Goal: Information Seeking & Learning: Learn about a topic

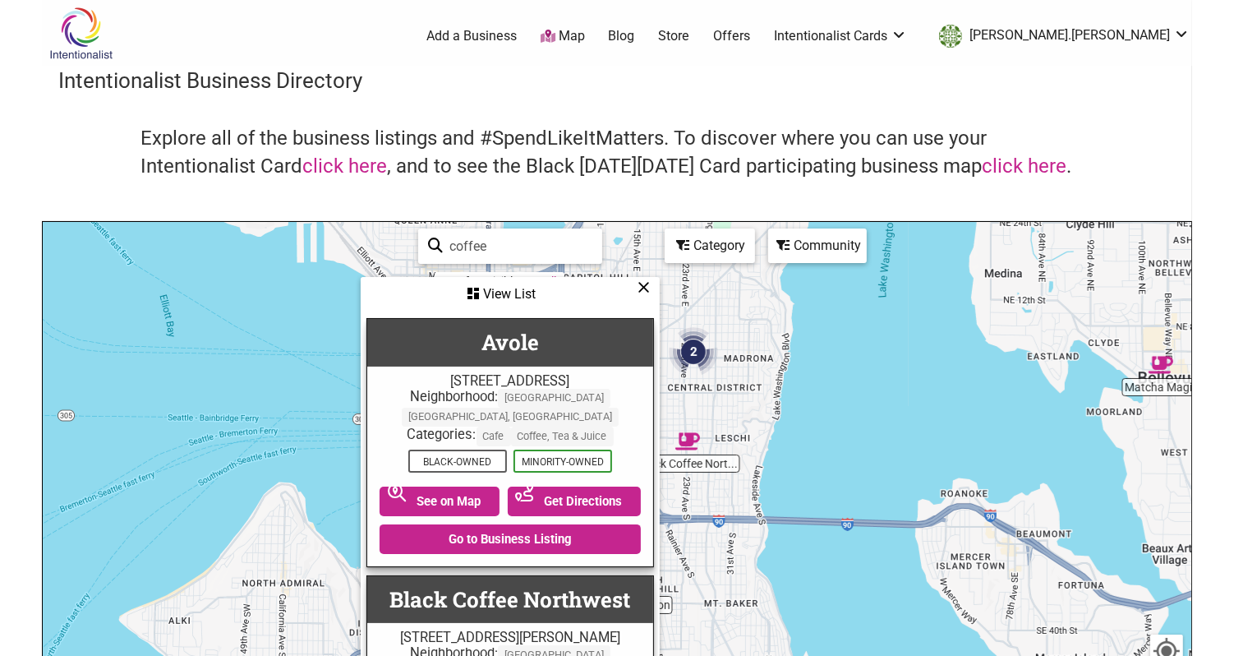
scroll to position [1230, 0]
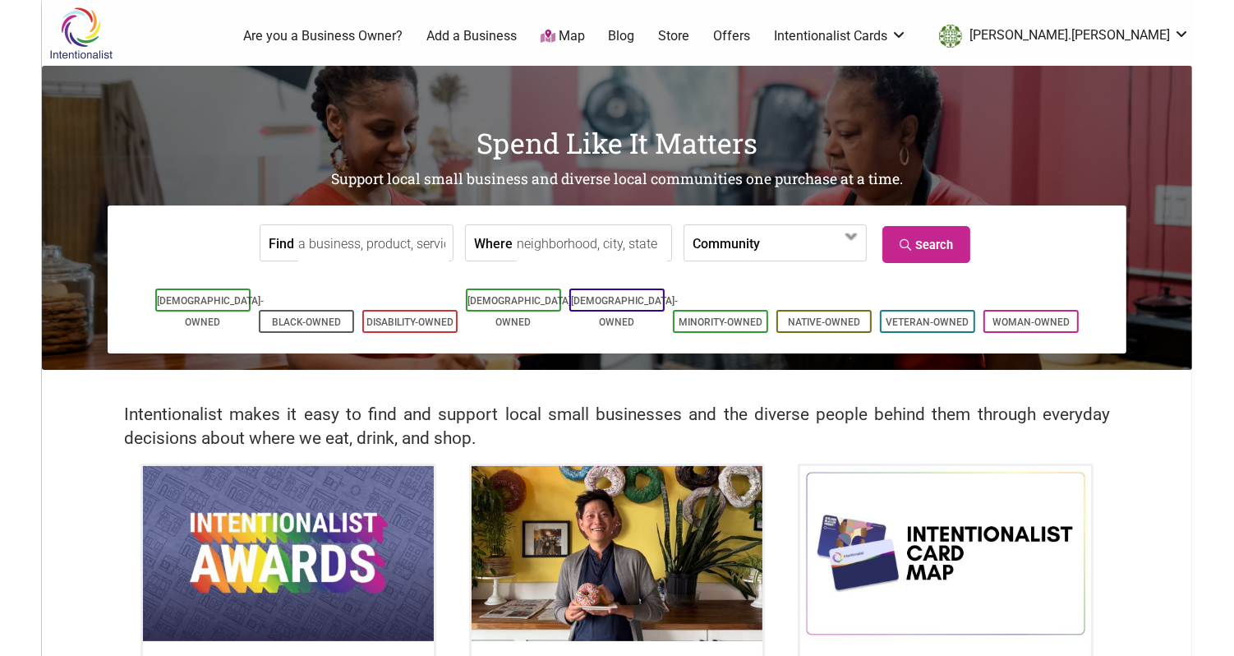
click at [315, 236] on input "Find" at bounding box center [373, 243] width 150 height 37
click at [333, 288] on div "Dubsea Coffee" at bounding box center [376, 280] width 136 height 31
type input "Dubsea Coffee"
click at [936, 240] on link "Search" at bounding box center [926, 244] width 88 height 37
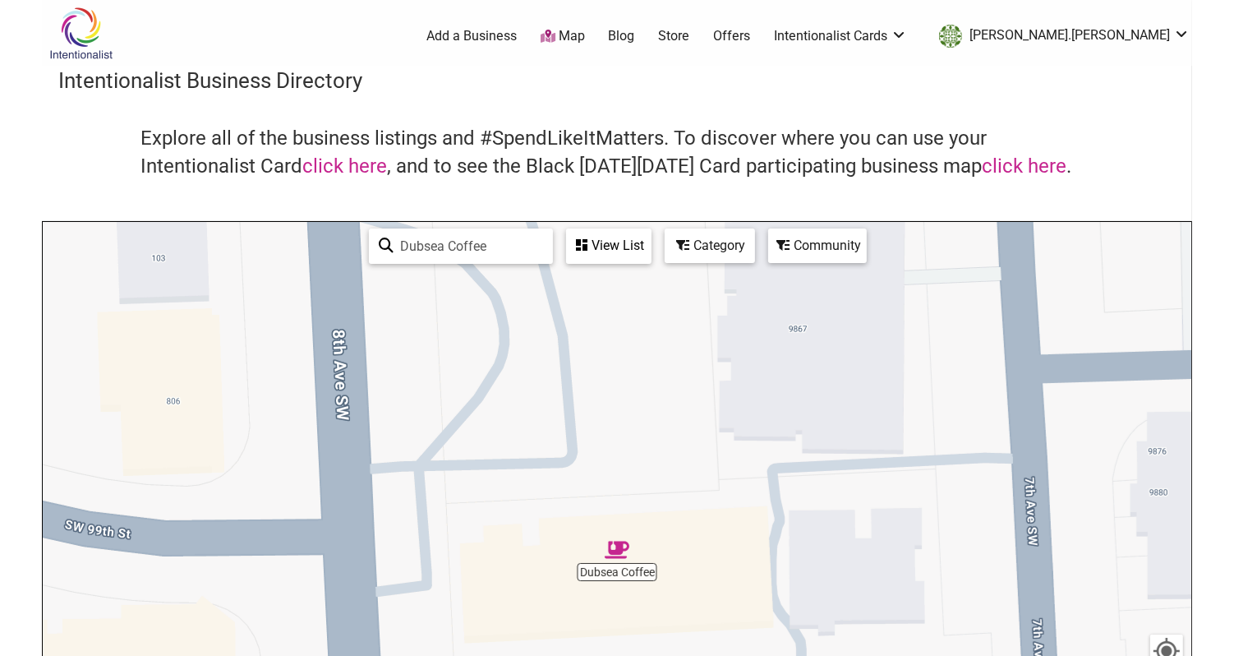
click at [598, 252] on div "View List" at bounding box center [609, 245] width 82 height 31
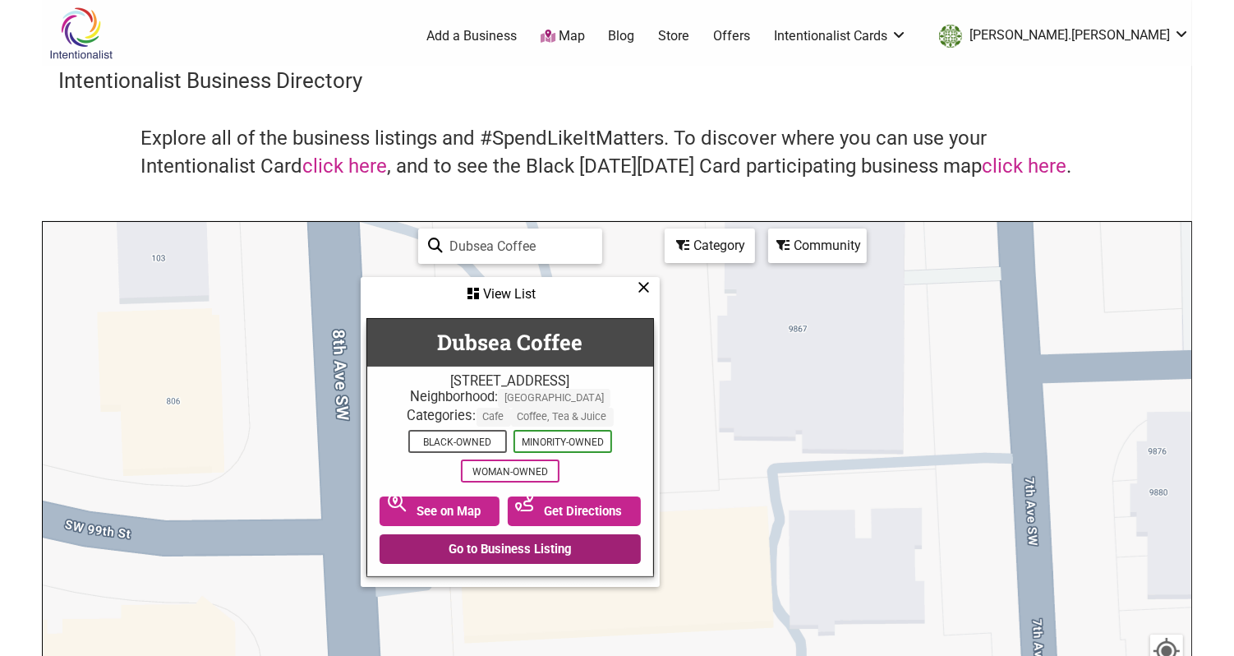
click at [537, 541] on link "Go to Business Listing" at bounding box center [510, 549] width 261 height 30
click at [501, 249] on input "Dubsea Coffee" at bounding box center [518, 246] width 150 height 32
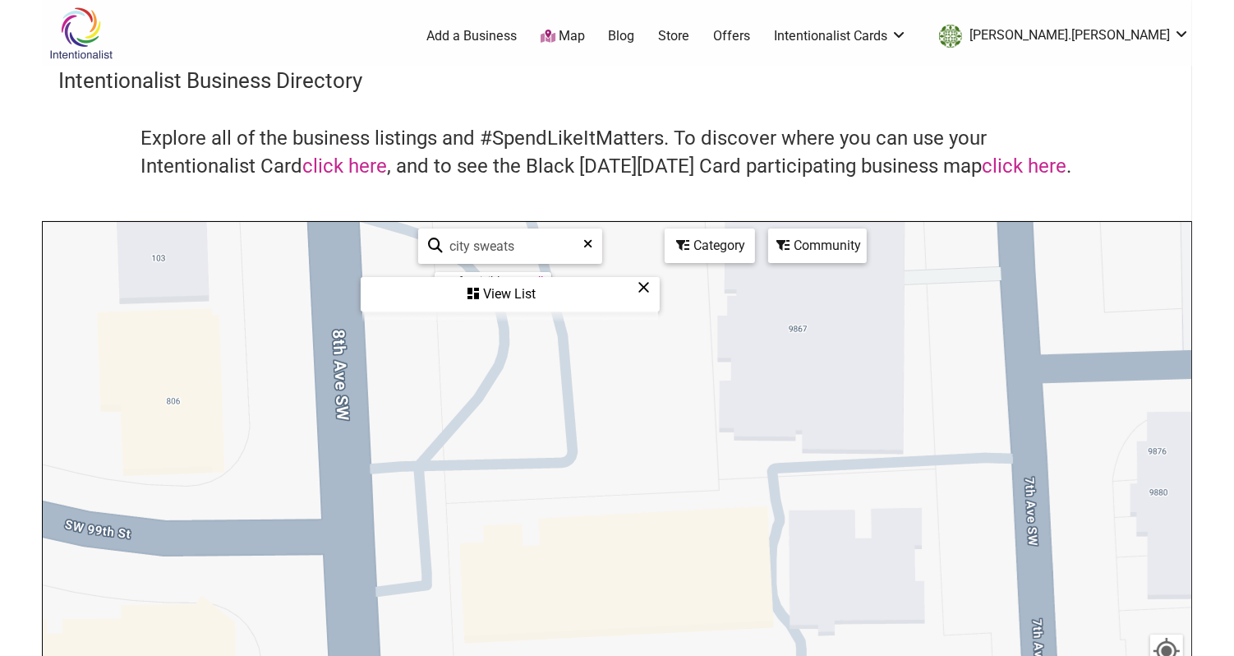
click at [516, 293] on div "View List" at bounding box center [510, 293] width 296 height 31
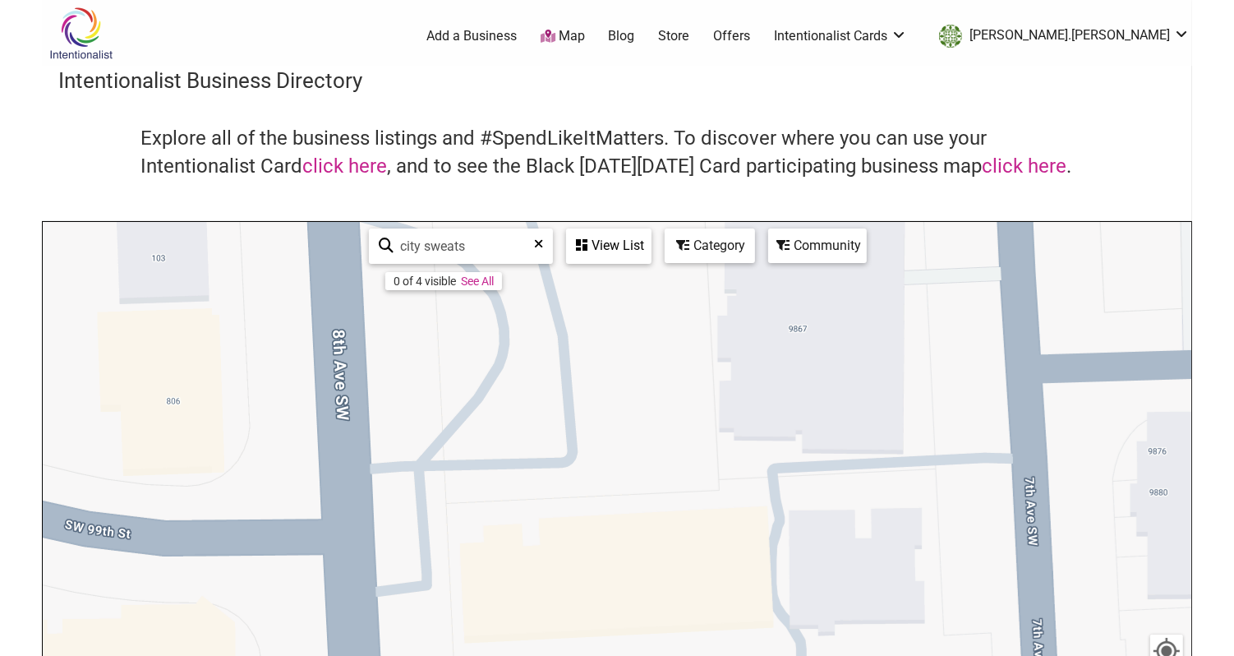
click at [484, 252] on input "city sweats" at bounding box center [467, 246] width 149 height 32
click at [489, 282] on link "See All" at bounding box center [477, 280] width 33 height 13
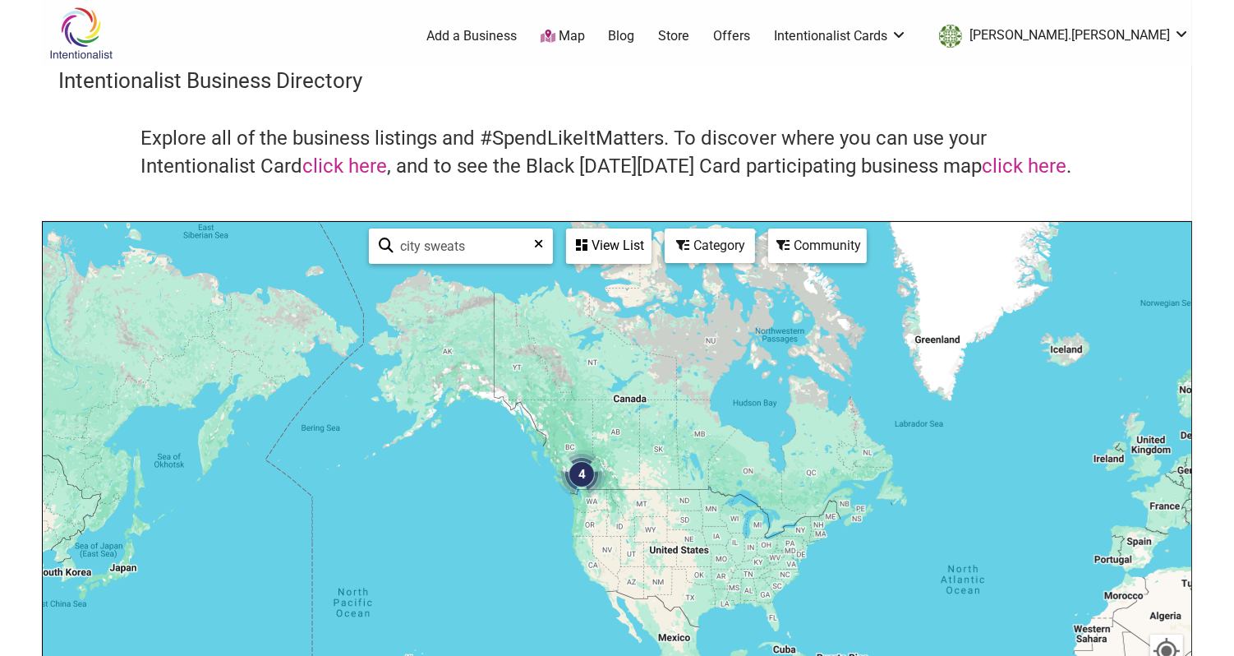
click at [592, 476] on img "4" at bounding box center [581, 473] width 49 height 49
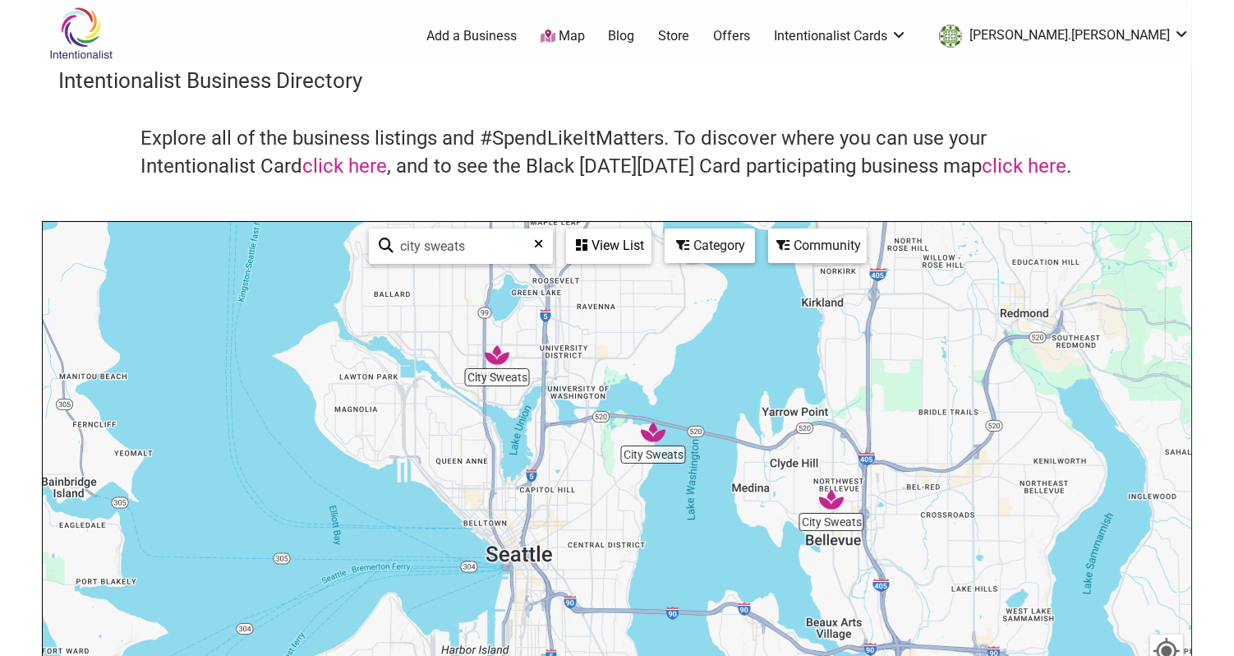
click at [489, 385] on div "To navigate, press the arrow keys." at bounding box center [617, 541] width 1148 height 639
click at [622, 254] on div "View List" at bounding box center [609, 245] width 82 height 31
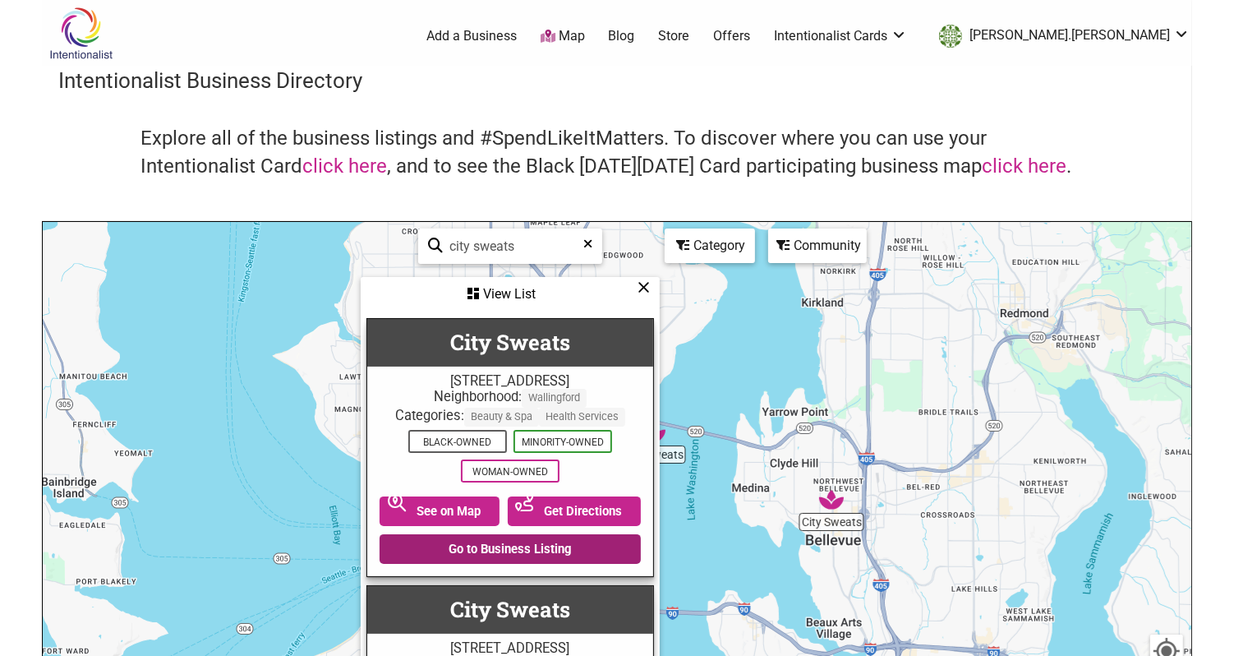
click at [472, 556] on link "Go to Business Listing" at bounding box center [510, 549] width 261 height 30
click at [504, 237] on input "city sweats" at bounding box center [517, 246] width 149 height 32
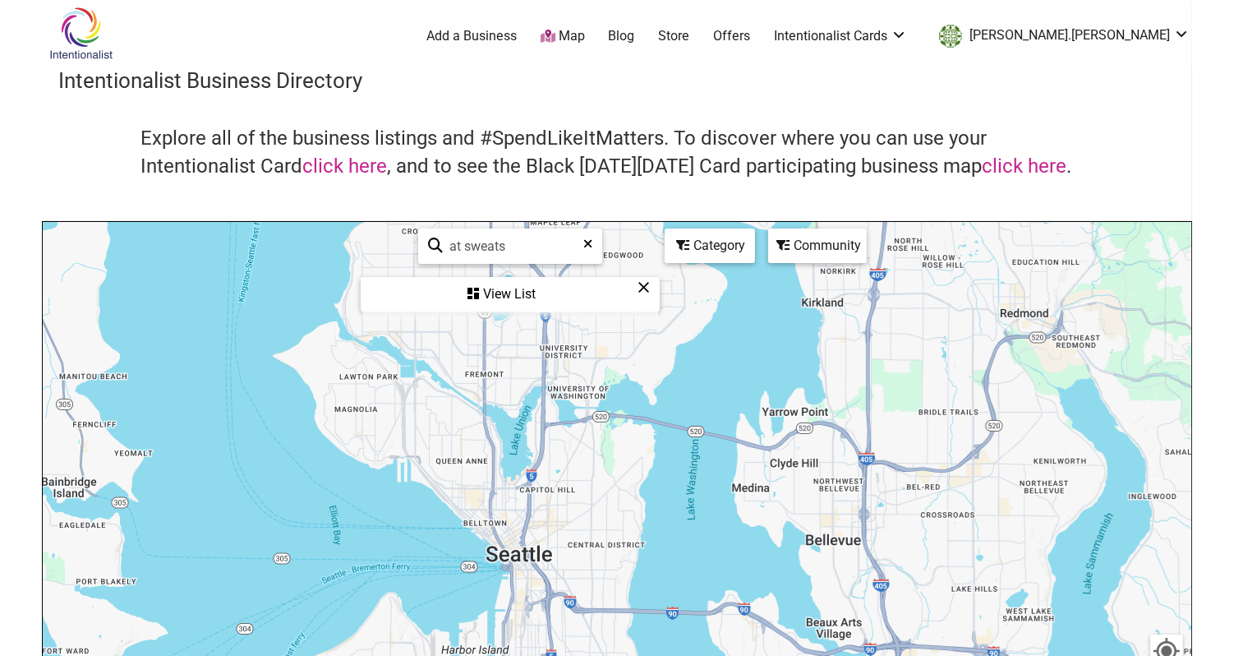
click at [495, 248] on input "at sweats" at bounding box center [517, 246] width 149 height 32
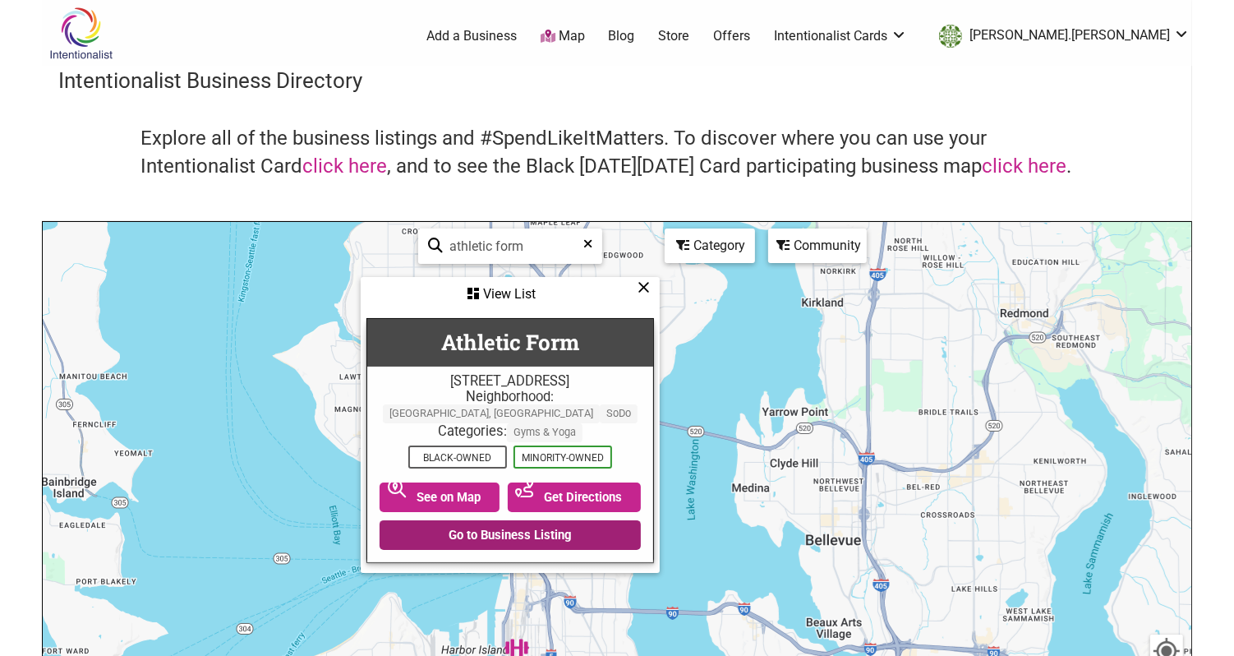
click at [495, 526] on link "Go to Business Listing" at bounding box center [510, 535] width 261 height 30
click at [470, 247] on input "athletic form" at bounding box center [517, 246] width 149 height 32
click at [470, 246] on input "athletic form" at bounding box center [517, 246] width 149 height 32
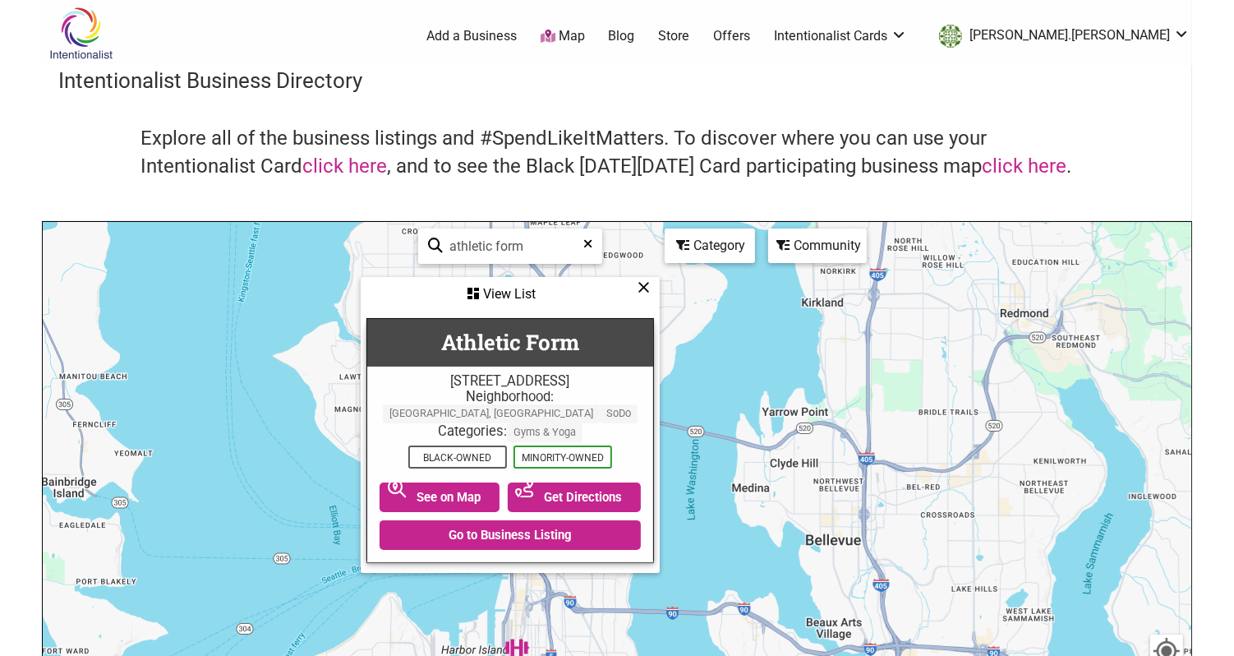
click at [470, 246] on input "athletic form" at bounding box center [517, 246] width 149 height 32
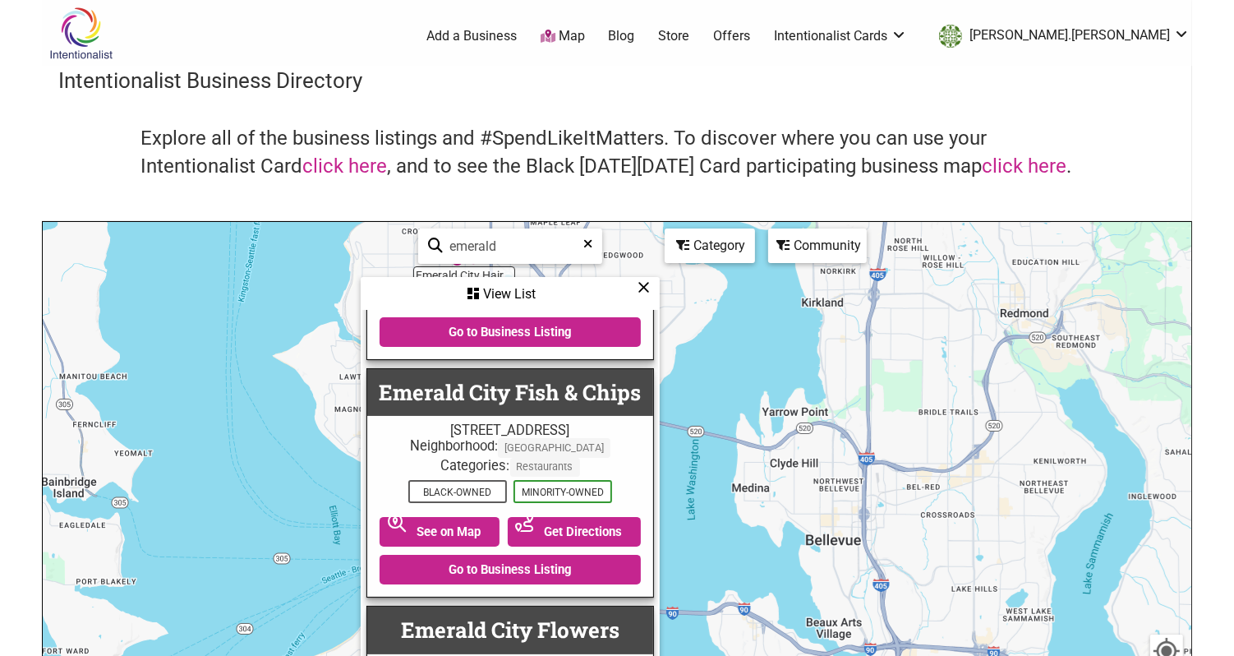
scroll to position [261, 0]
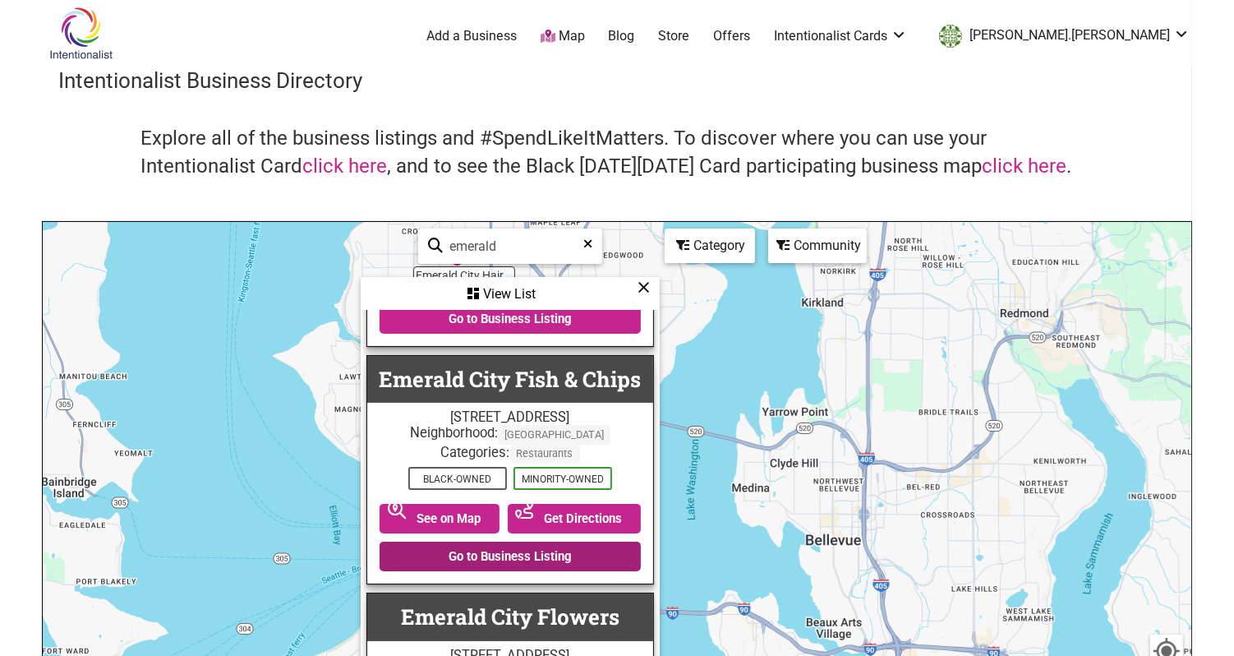
click at [500, 553] on link "Go to Business Listing" at bounding box center [510, 556] width 261 height 30
click at [490, 251] on input "emerald" at bounding box center [517, 246] width 149 height 32
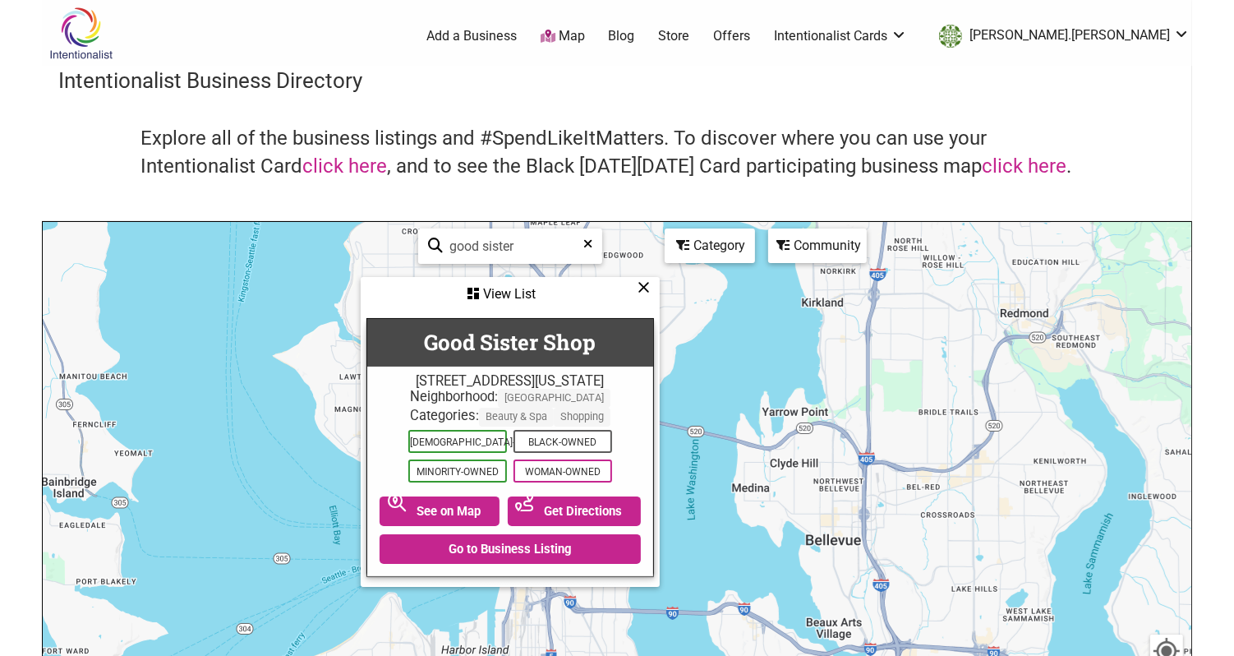
scroll to position [0, 0]
click at [474, 546] on link "Go to Business Listing" at bounding box center [510, 549] width 261 height 30
click at [469, 228] on div "good sister 0 of 4 visible See All" at bounding box center [510, 245] width 184 height 35
click at [470, 241] on input "good sister" at bounding box center [517, 246] width 149 height 32
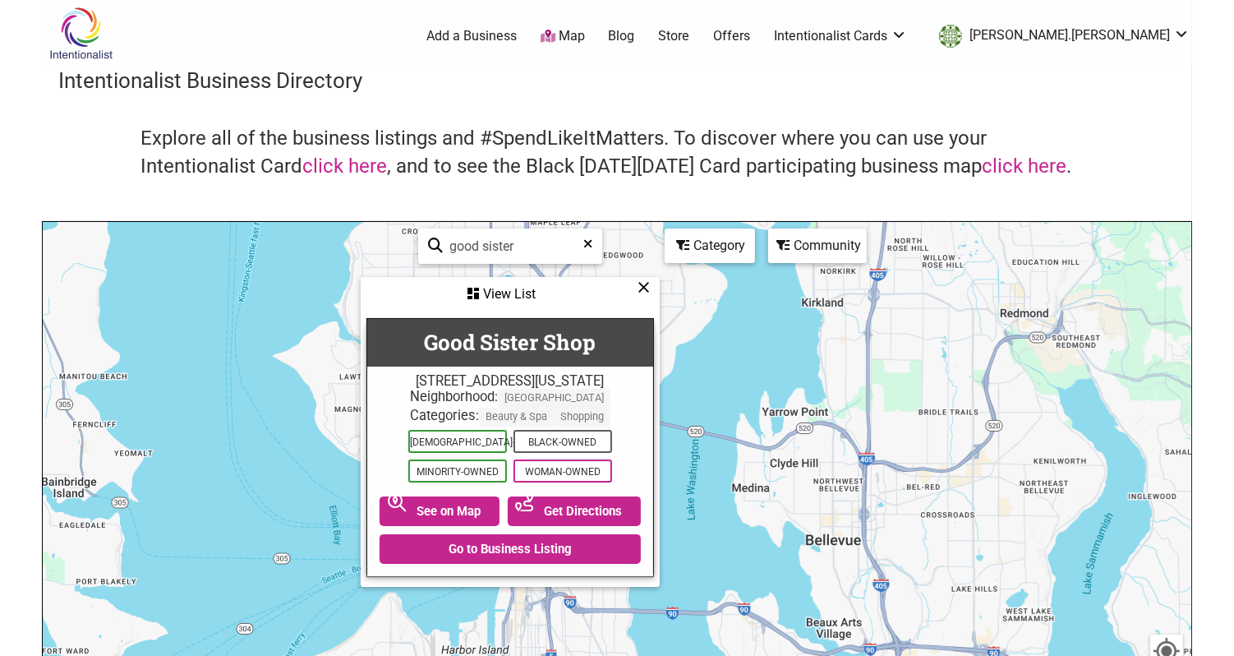
click at [470, 241] on input "good sister" at bounding box center [517, 246] width 149 height 32
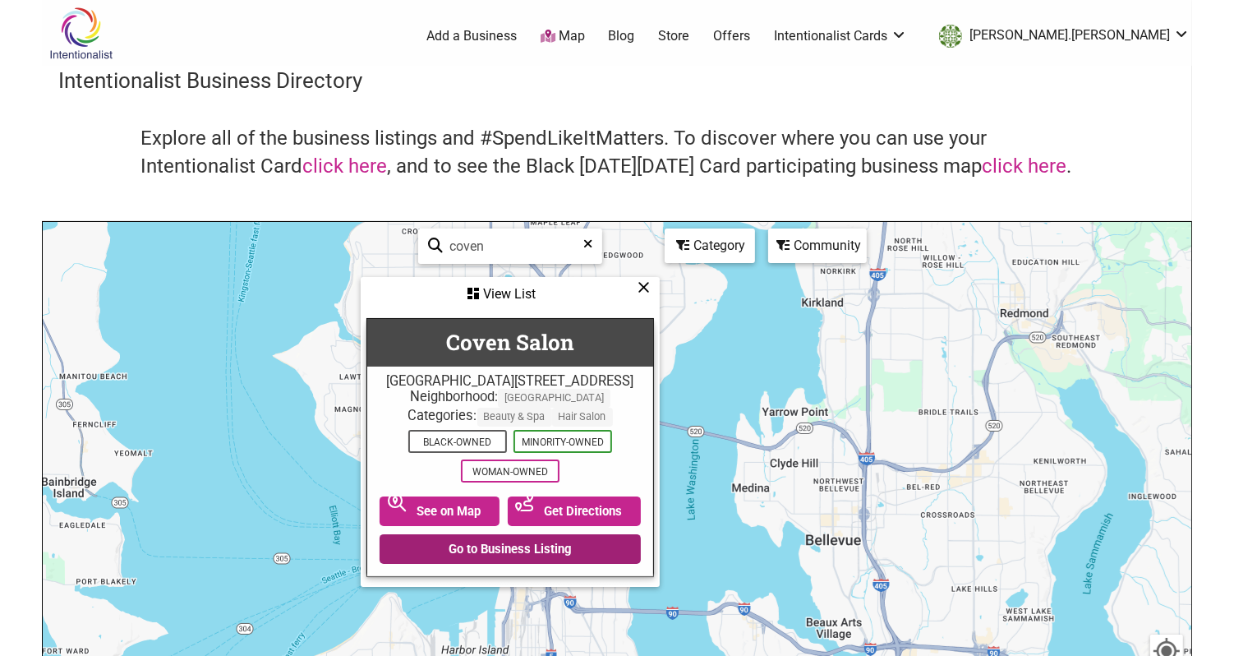
click at [498, 561] on link "Go to Business Listing" at bounding box center [510, 549] width 261 height 30
click at [458, 249] on input "coven" at bounding box center [517, 246] width 149 height 32
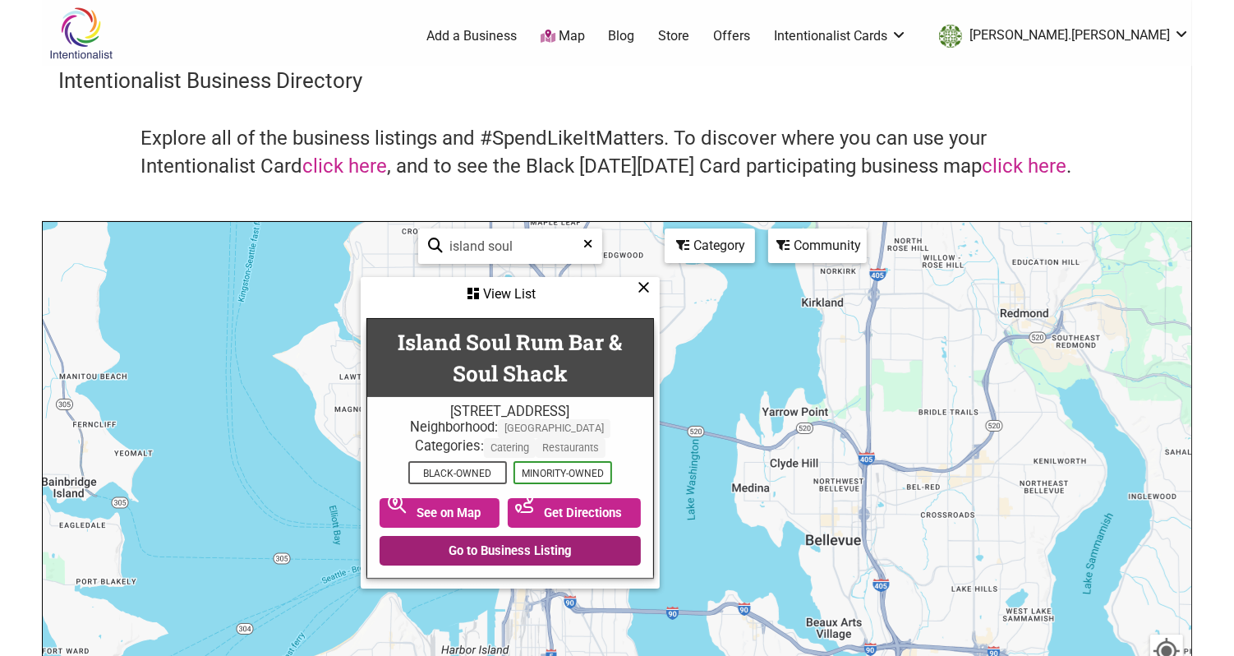
click at [471, 545] on link "Go to Business Listing" at bounding box center [510, 551] width 261 height 30
click at [490, 242] on input "island soul" at bounding box center [517, 246] width 149 height 32
click at [490, 242] on input "c" at bounding box center [517, 246] width 149 height 32
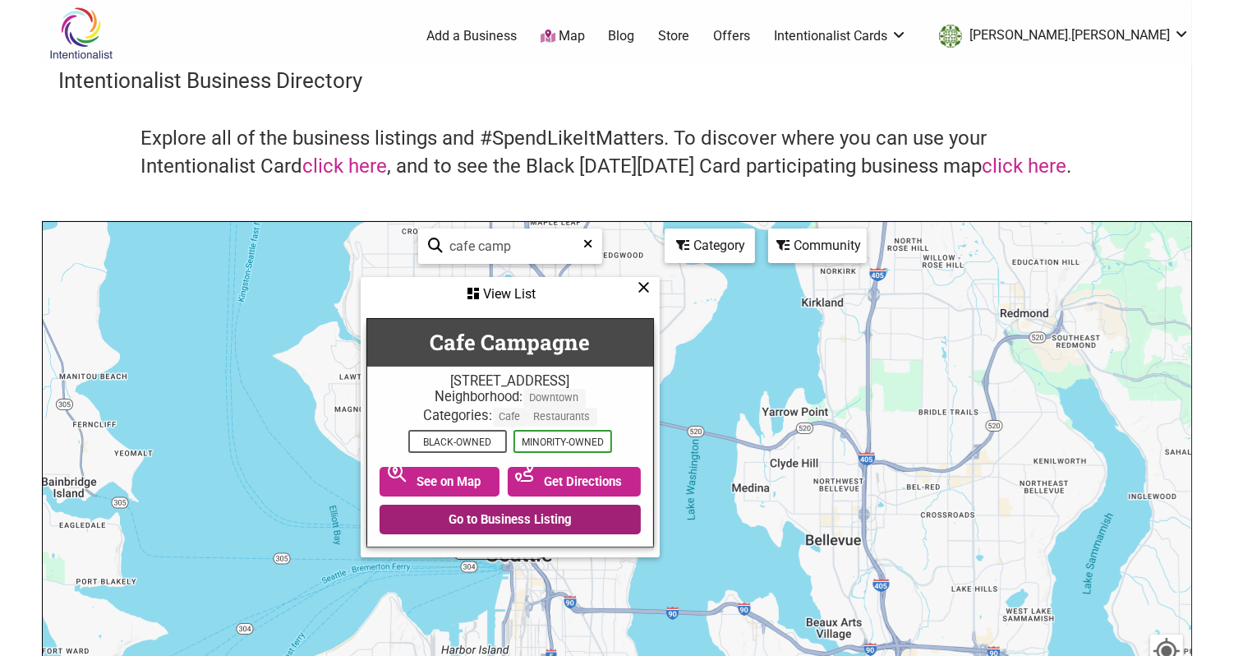
type input "cafe camp"
click at [488, 509] on link "Go to Business Listing" at bounding box center [510, 519] width 261 height 30
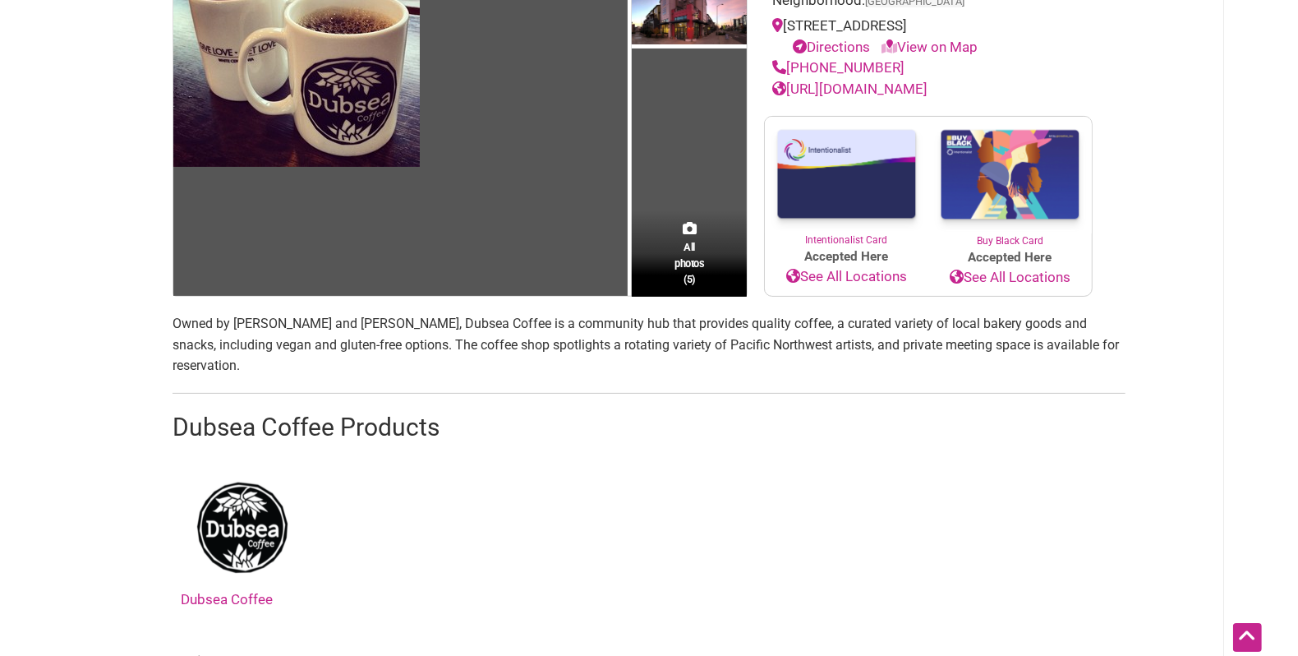
scroll to position [253, 0]
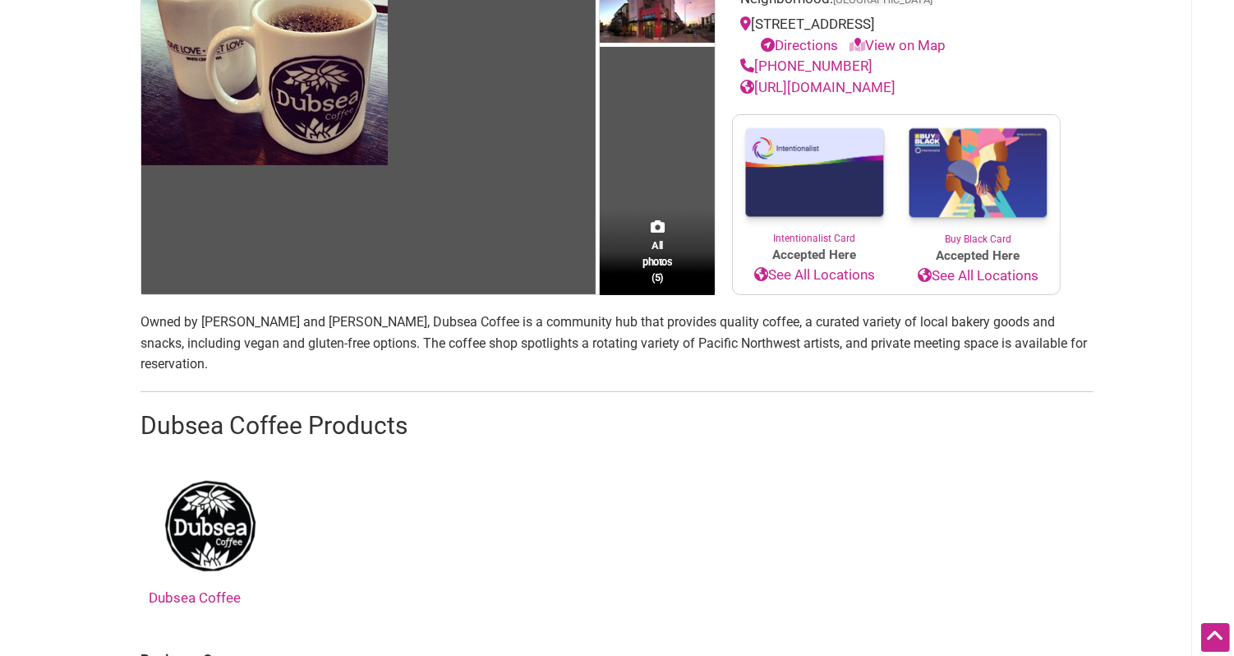
click at [334, 321] on p "Owned by [PERSON_NAME] and [PERSON_NAME], Dubsea Coffee is a community hub that…" at bounding box center [616, 342] width 953 height 63
click at [334, 321] on p "Owned by Carrie and Erin Wilkins, Dubsea Coffee is a community hub that provide…" at bounding box center [616, 342] width 953 height 63
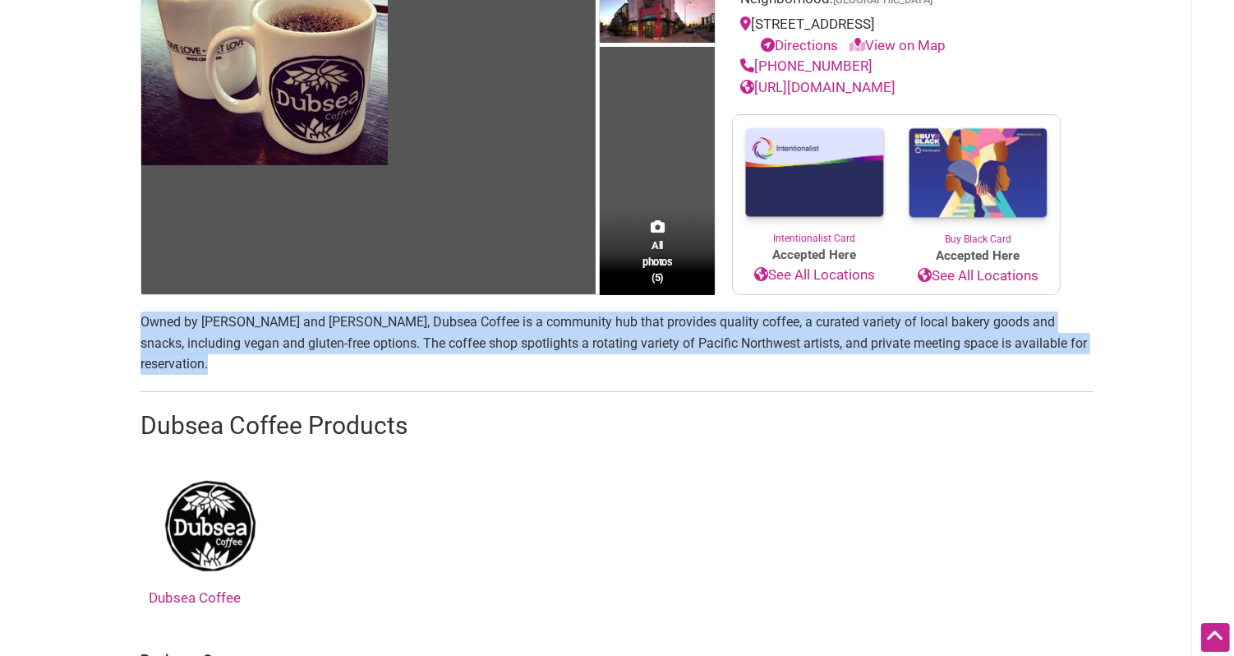
click at [334, 321] on p "Owned by Carrie and Erin Wilkins, Dubsea Coffee is a community hub that provide…" at bounding box center [616, 342] width 953 height 63
copy p "Owned by Carrie and Erin Wilkins, Dubsea Coffee is a community hub that provide…"
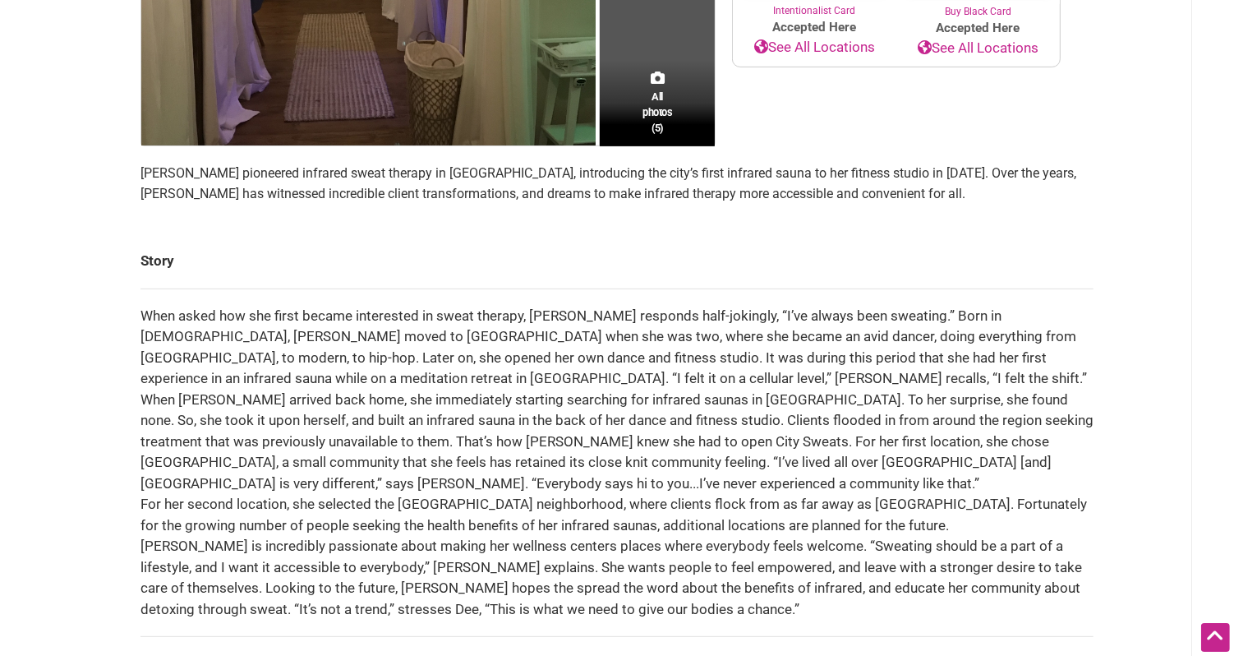
scroll to position [493, 0]
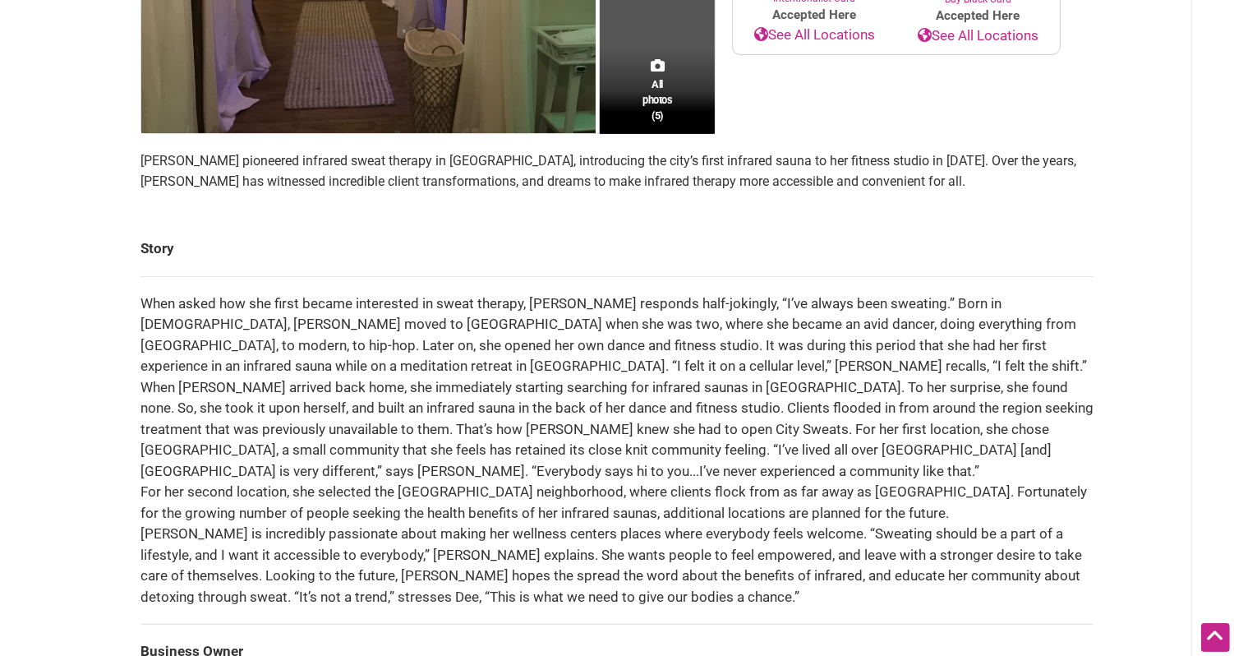
click at [403, 167] on p "[PERSON_NAME] pioneered infrared sweat therapy in [GEOGRAPHIC_DATA], introducin…" at bounding box center [616, 171] width 953 height 42
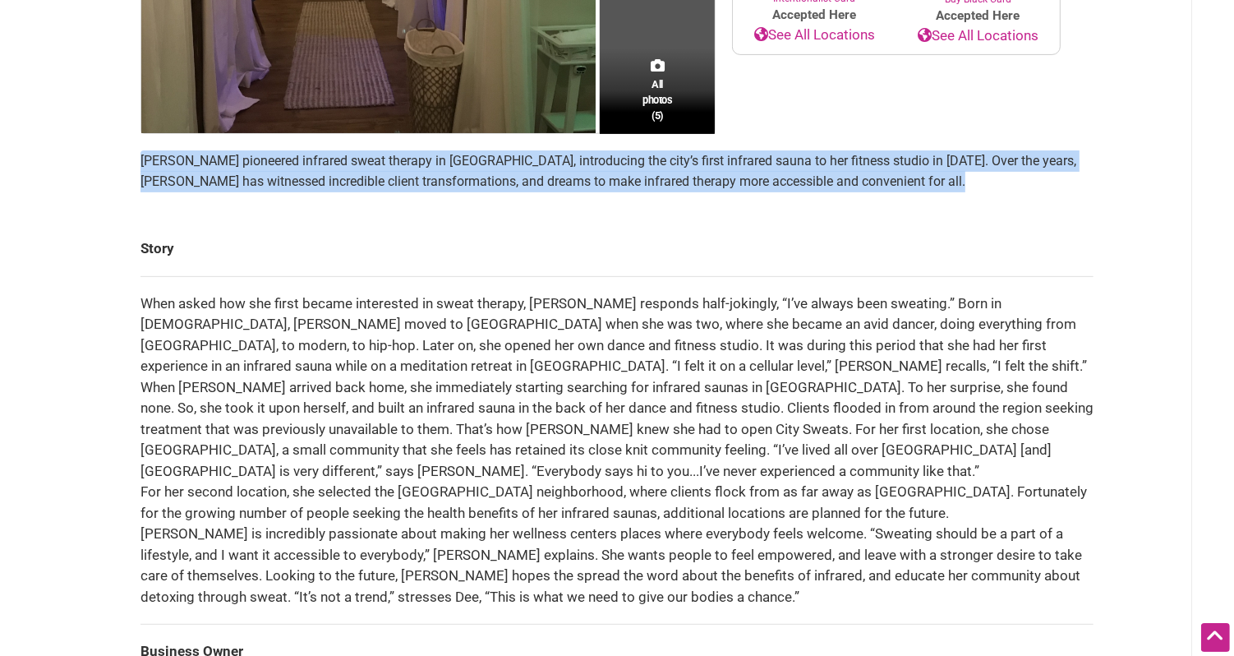
click at [403, 167] on p "[PERSON_NAME] pioneered infrared sweat therapy in [GEOGRAPHIC_DATA], introducin…" at bounding box center [616, 171] width 953 height 42
copy section "[PERSON_NAME] pioneered infrared sweat therapy in [GEOGRAPHIC_DATA], introducin…"
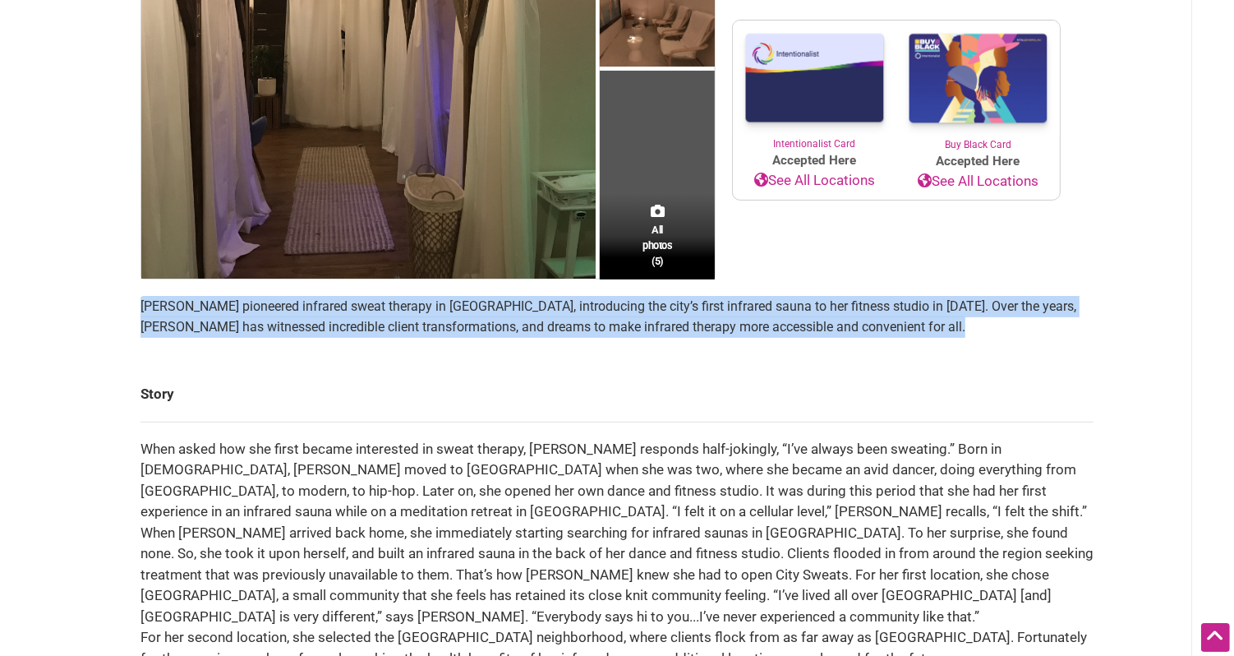
scroll to position [0, 0]
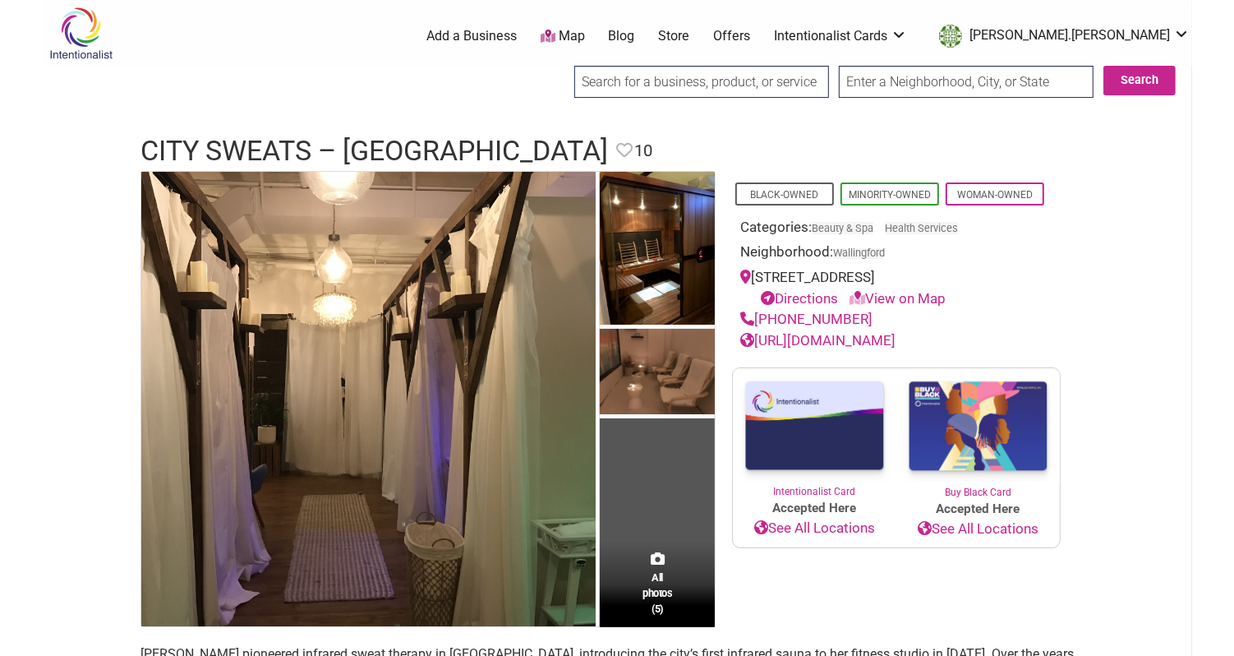
click at [699, 80] on input "search" at bounding box center [701, 82] width 255 height 32
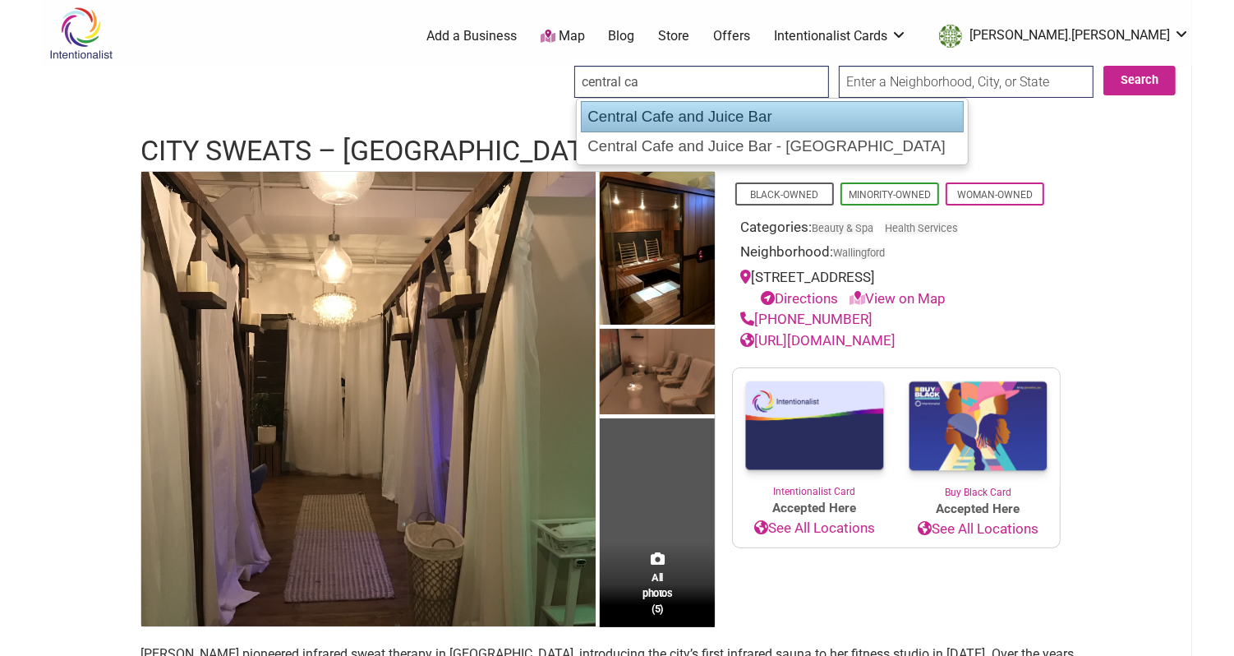
click at [672, 101] on div "Central Cafe and Juice Bar" at bounding box center [773, 116] width 384 height 31
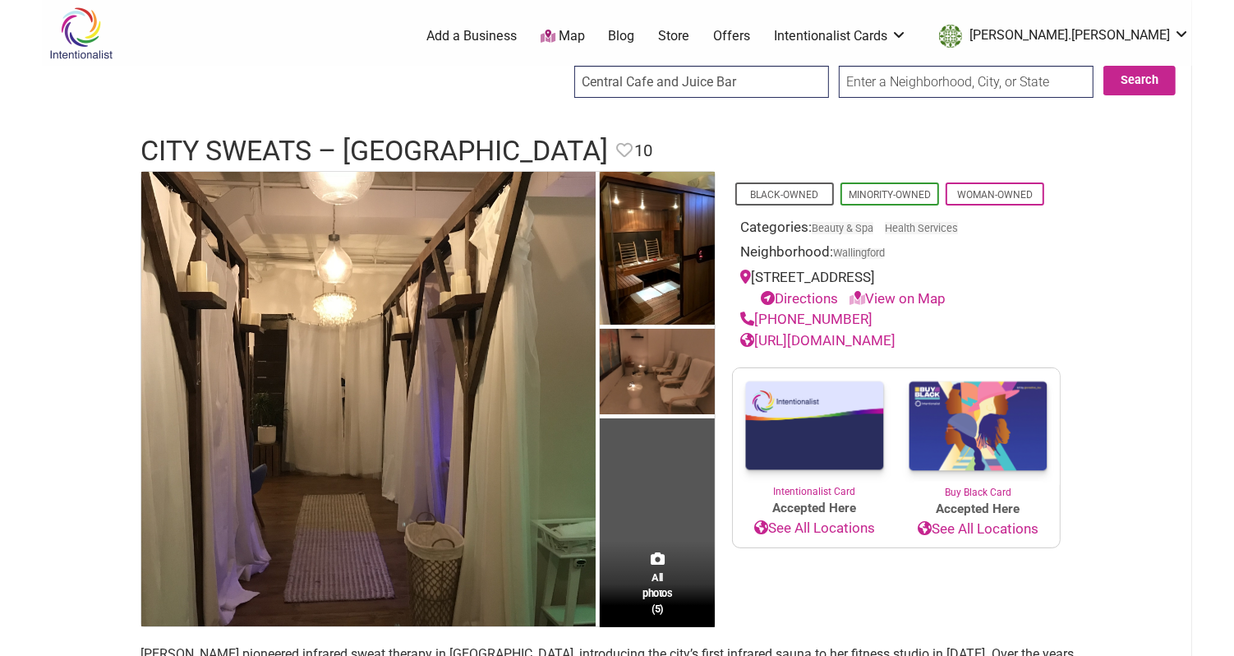
type input "Central Cafe and Juice Bar"
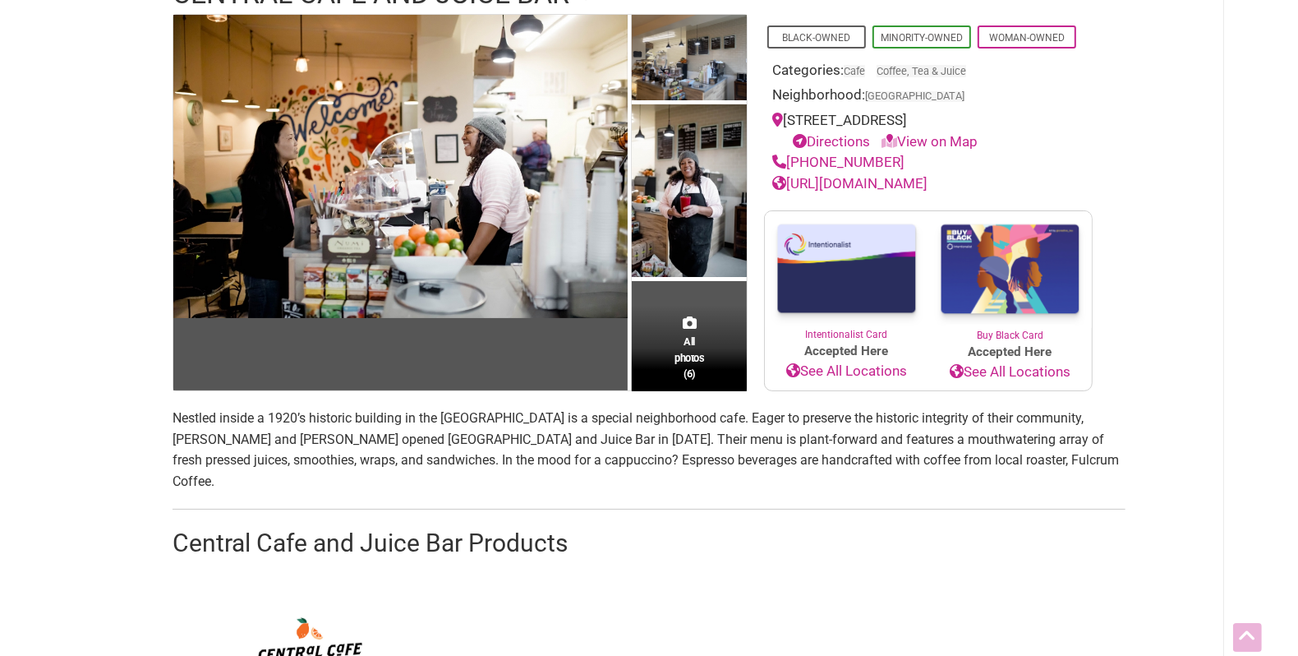
scroll to position [220, 0]
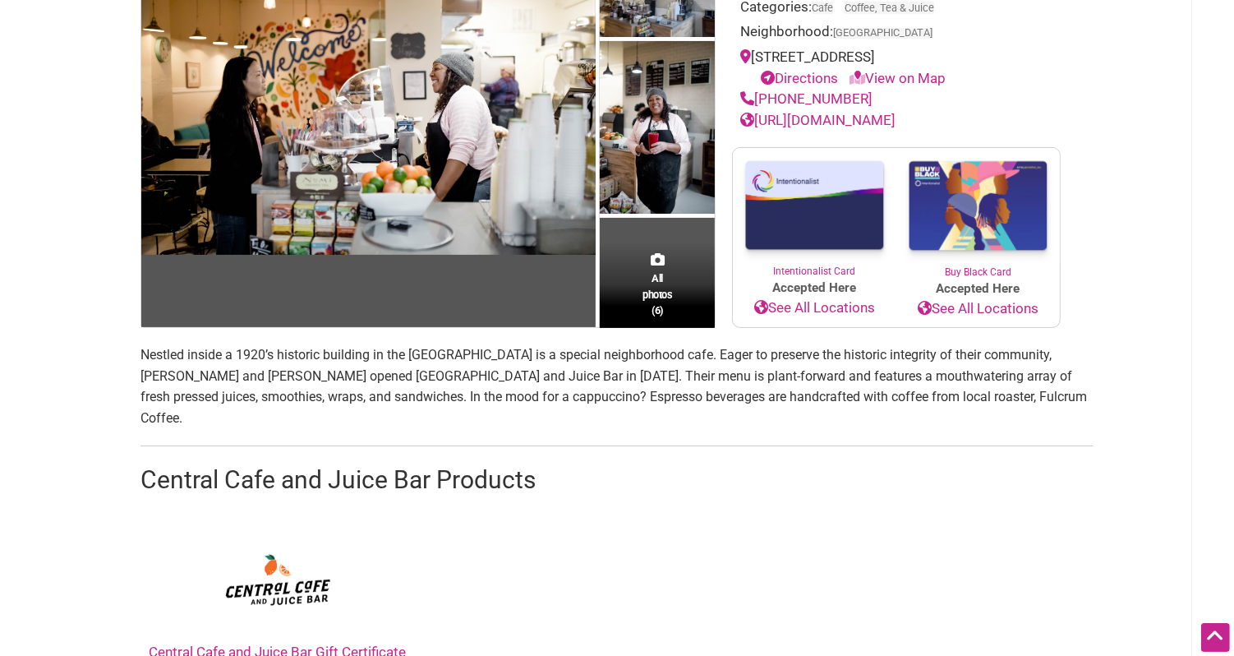
click at [666, 352] on p "Nestled inside a 1920’s historic building in the [GEOGRAPHIC_DATA] is a special…" at bounding box center [616, 386] width 953 height 84
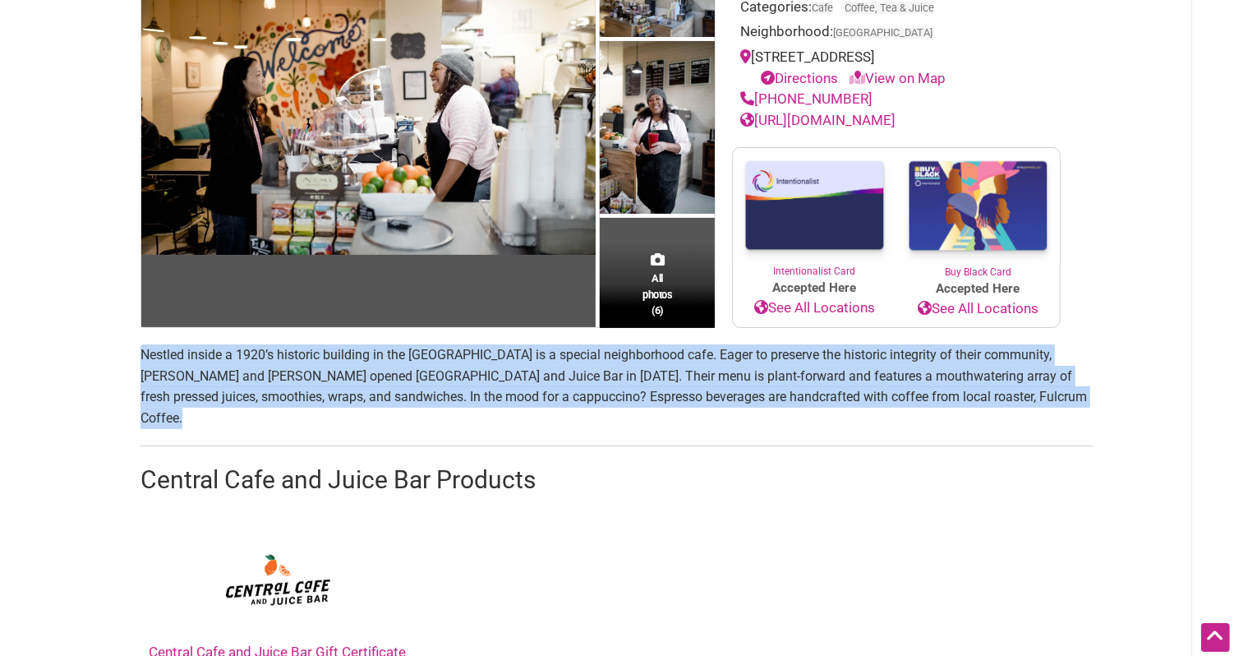
click at [666, 352] on p "Nestled inside a 1920’s historic building in the Central District is a special …" at bounding box center [616, 386] width 953 height 84
copy p "Nestled inside a 1920’s historic building in the Central District is a special …"
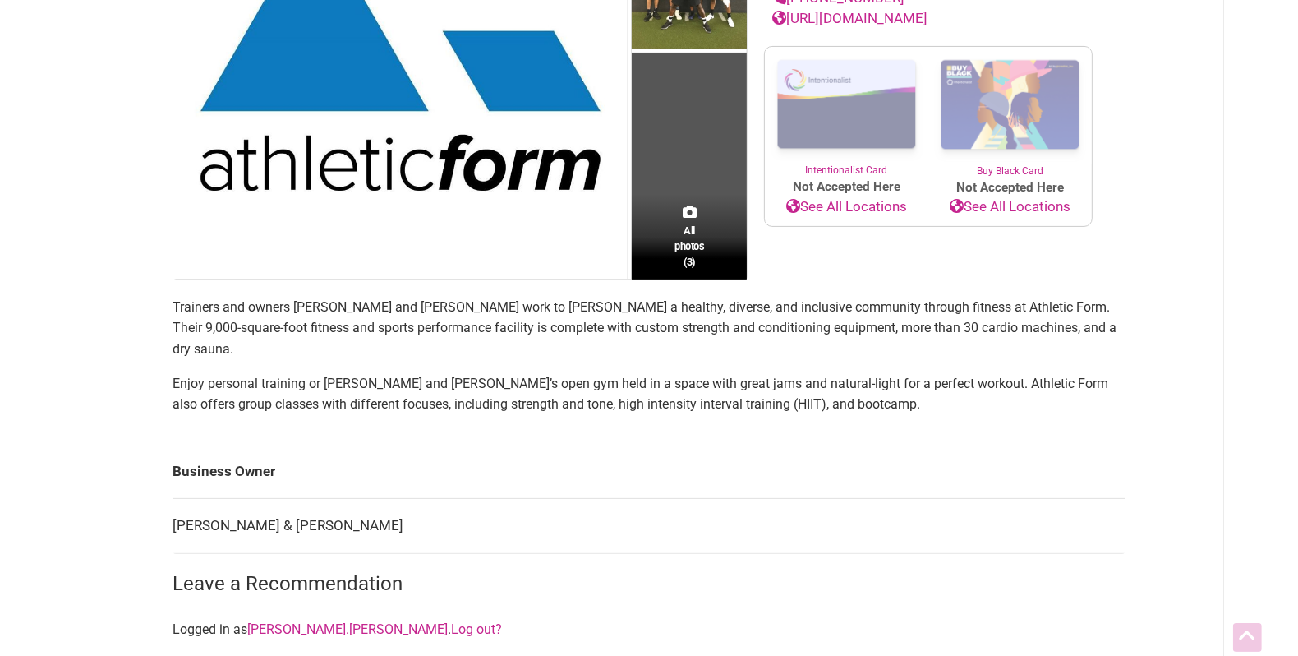
scroll to position [362, 0]
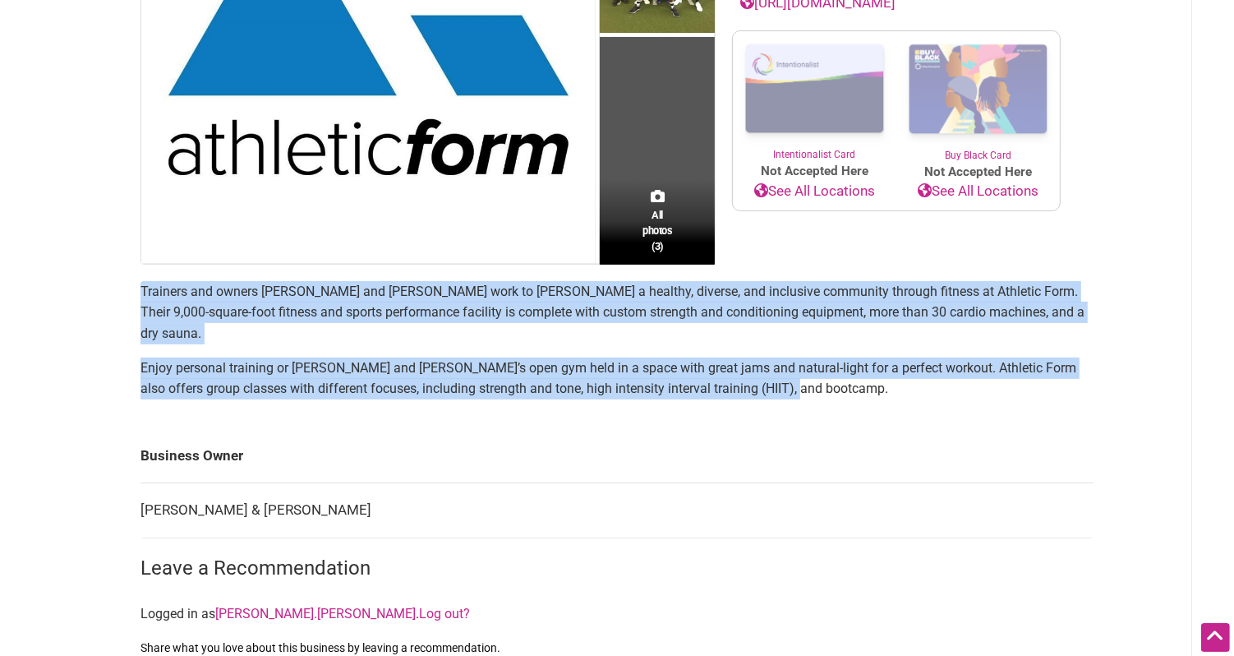
drag, startPoint x: 783, startPoint y: 374, endPoint x: 137, endPoint y: 297, distance: 650.3
click at [136, 296] on div "All photos (3) Black-Owned Minority-Owned Category: Gyms & Yoga Neighborhood: S…" at bounding box center [617, 351] width 986 height 1084
copy section "Trainers and owners Robel Woldu and Brett Sibert work to foster a healthy, dive…"
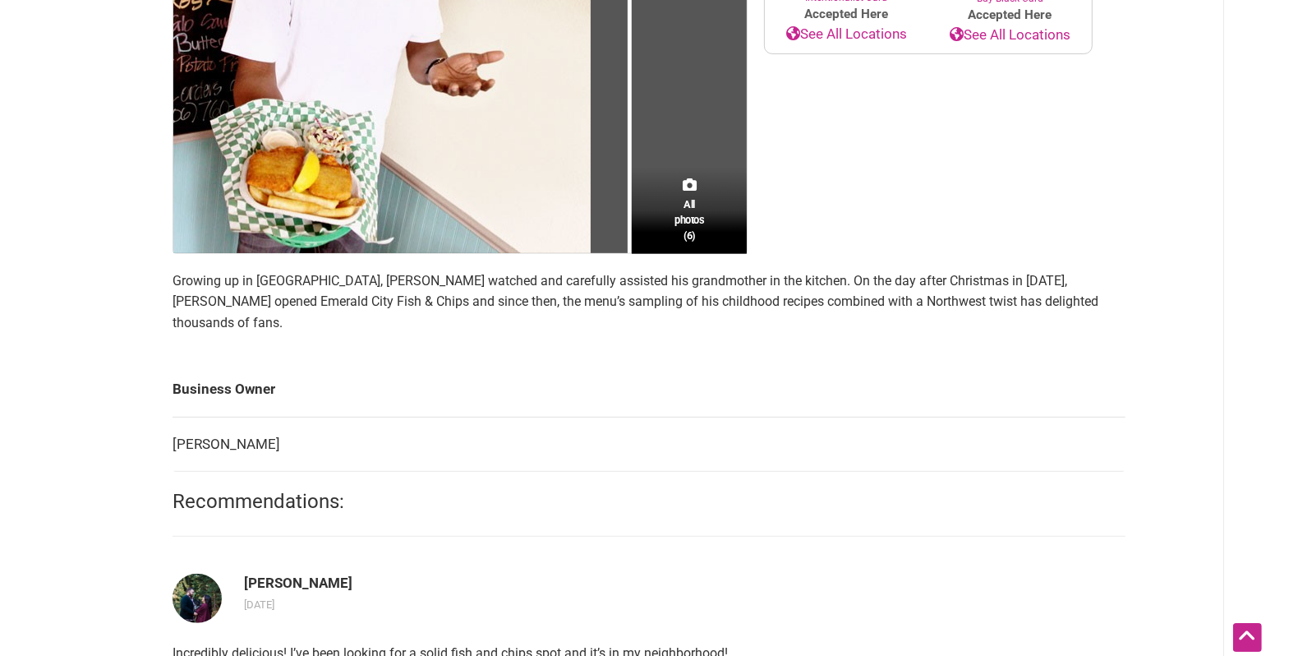
scroll to position [497, 0]
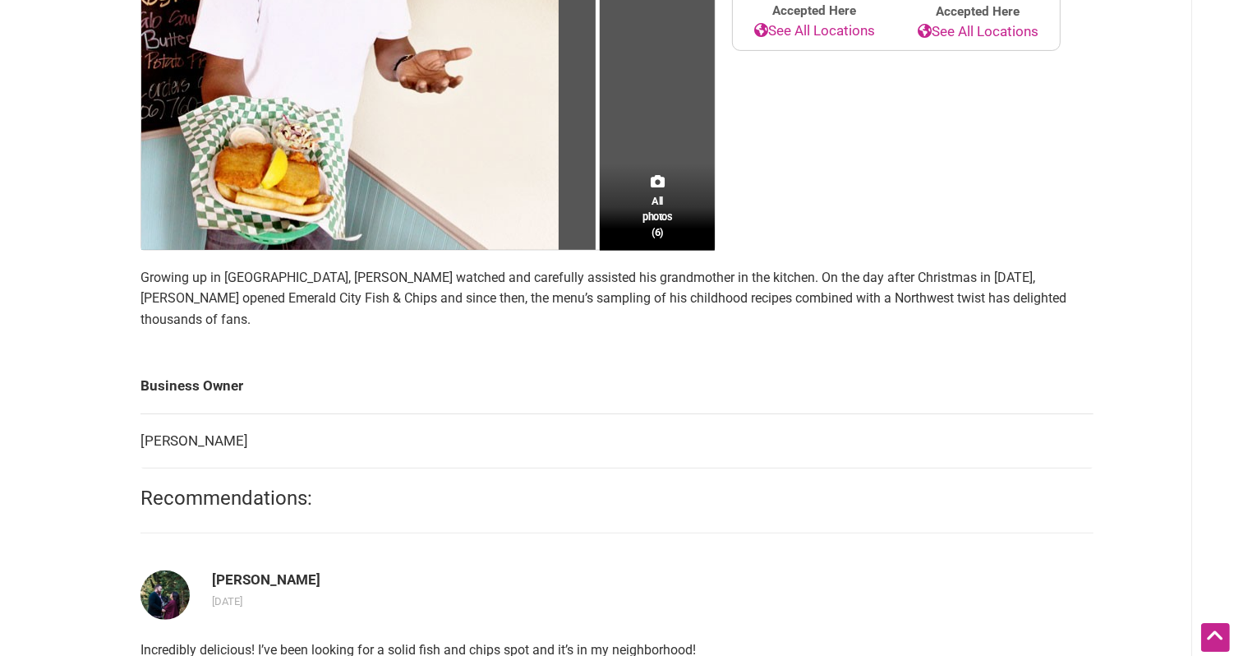
click at [432, 283] on p "Growing up in [GEOGRAPHIC_DATA], [PERSON_NAME] watched and carefully assisted h…" at bounding box center [616, 298] width 953 height 63
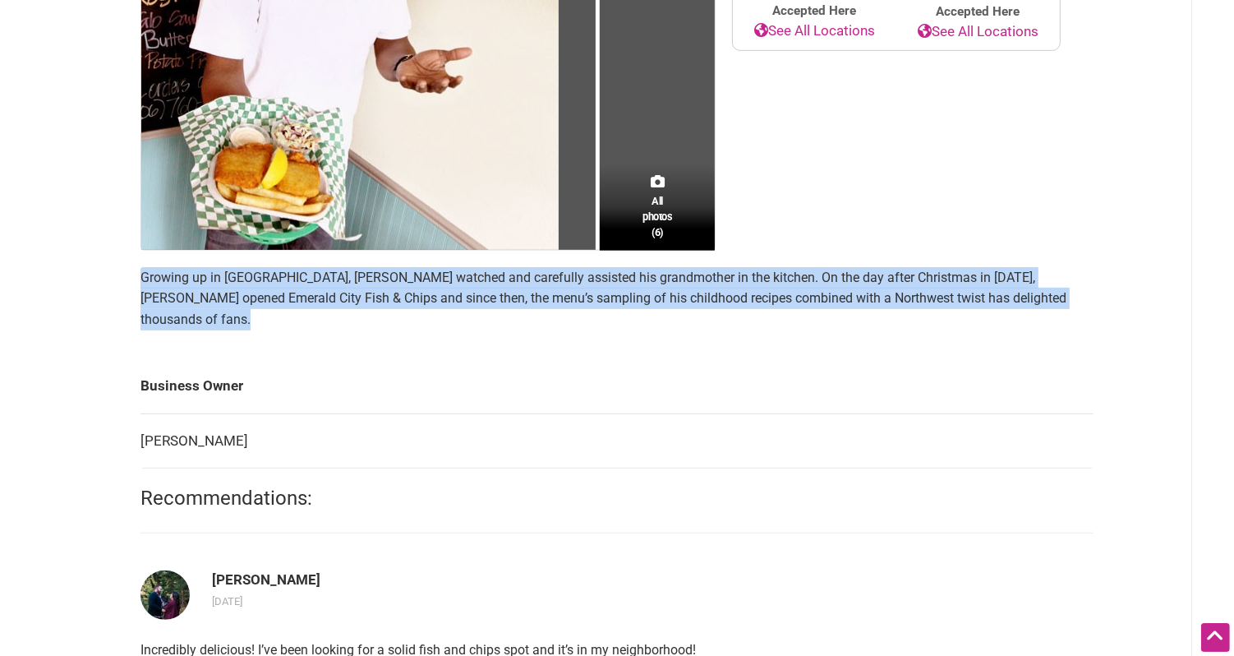
click at [432, 283] on p "Growing up in New Orleans, Stevie Allen watched and carefully assisted his gran…" at bounding box center [616, 298] width 953 height 63
copy section "Growing up in New Orleans, Stevie Allen watched and carefully assisted his gran…"
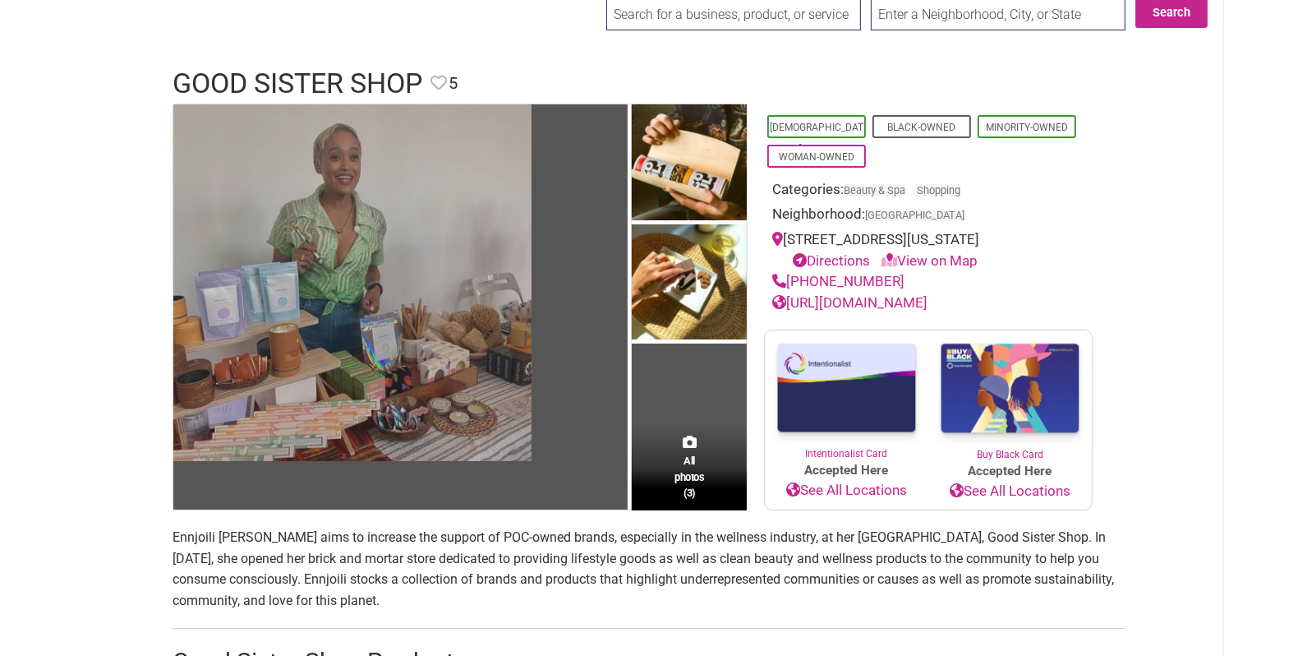
scroll to position [177, 0]
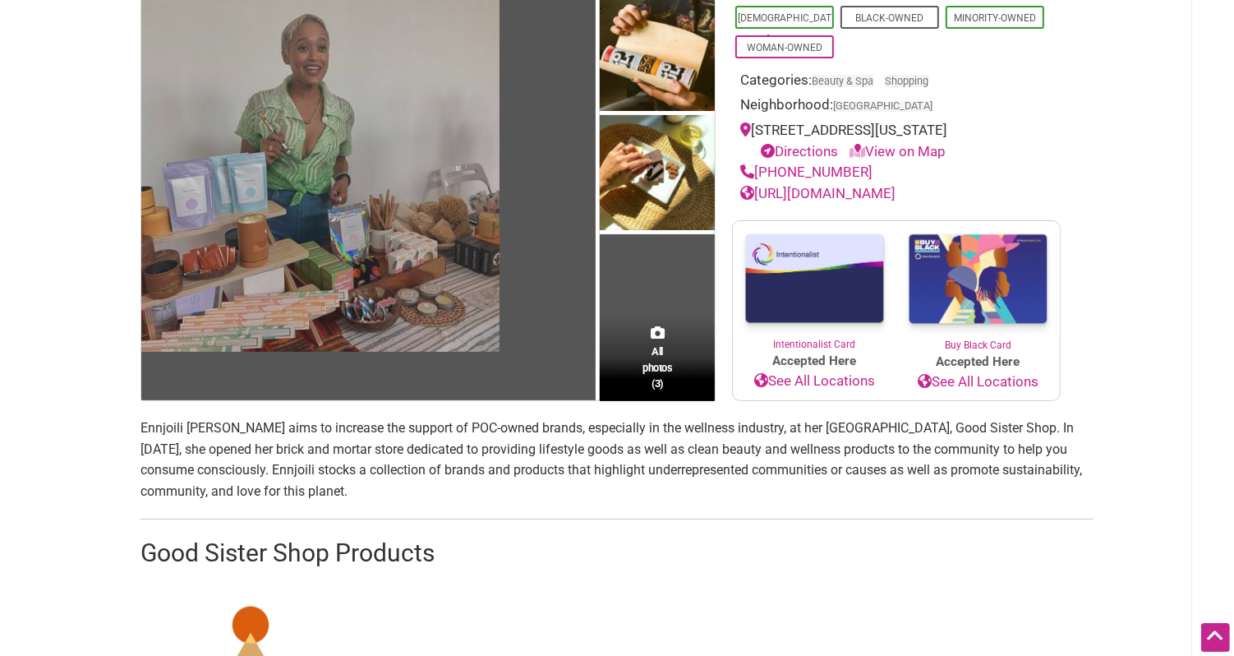
click at [476, 471] on p "Ennjoili [PERSON_NAME] aims to increase the support of POC-owned brands, especi…" at bounding box center [616, 459] width 953 height 84
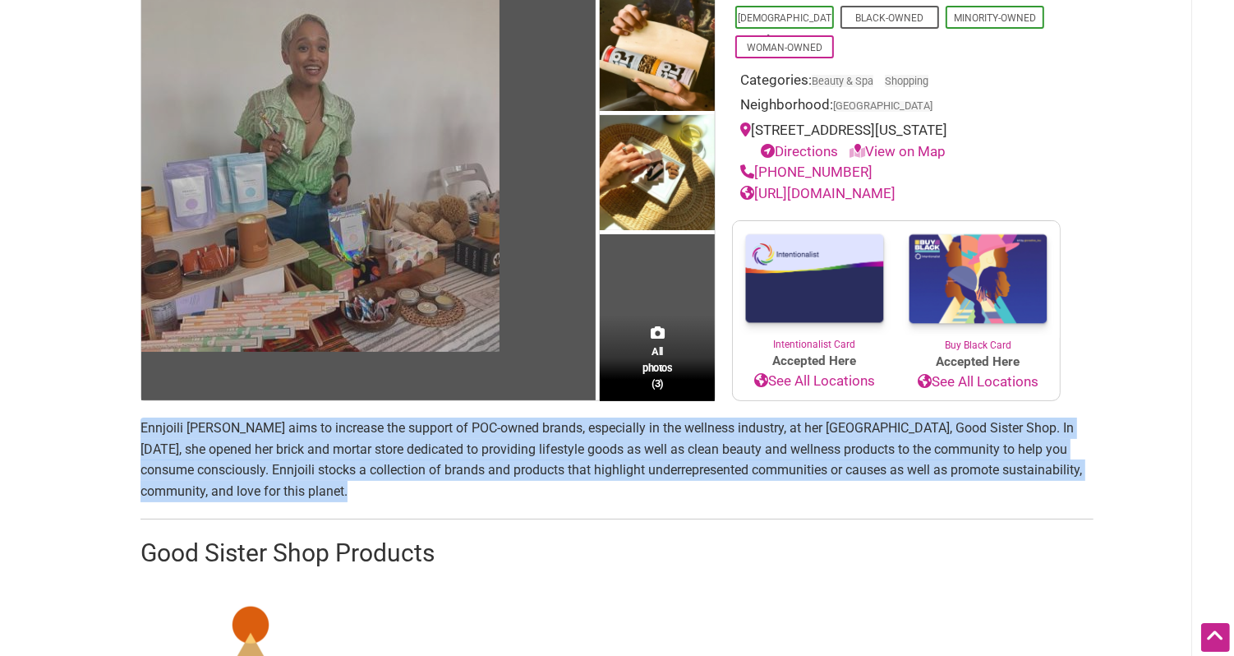
click at [476, 471] on p "Ennjoili [PERSON_NAME] aims to increase the support of POC-owned brands, especi…" at bounding box center [616, 459] width 953 height 84
copy p "Ennjoili [PERSON_NAME] aims to increase the support of POC-owned brands, especi…"
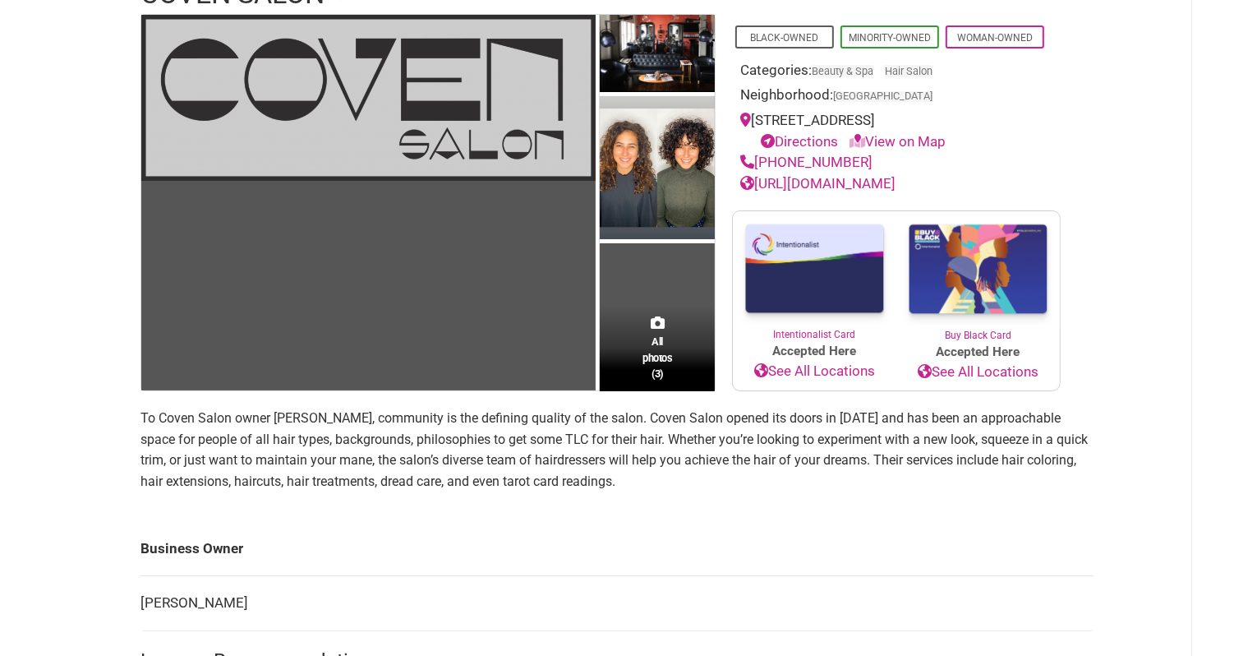
scroll to position [251, 0]
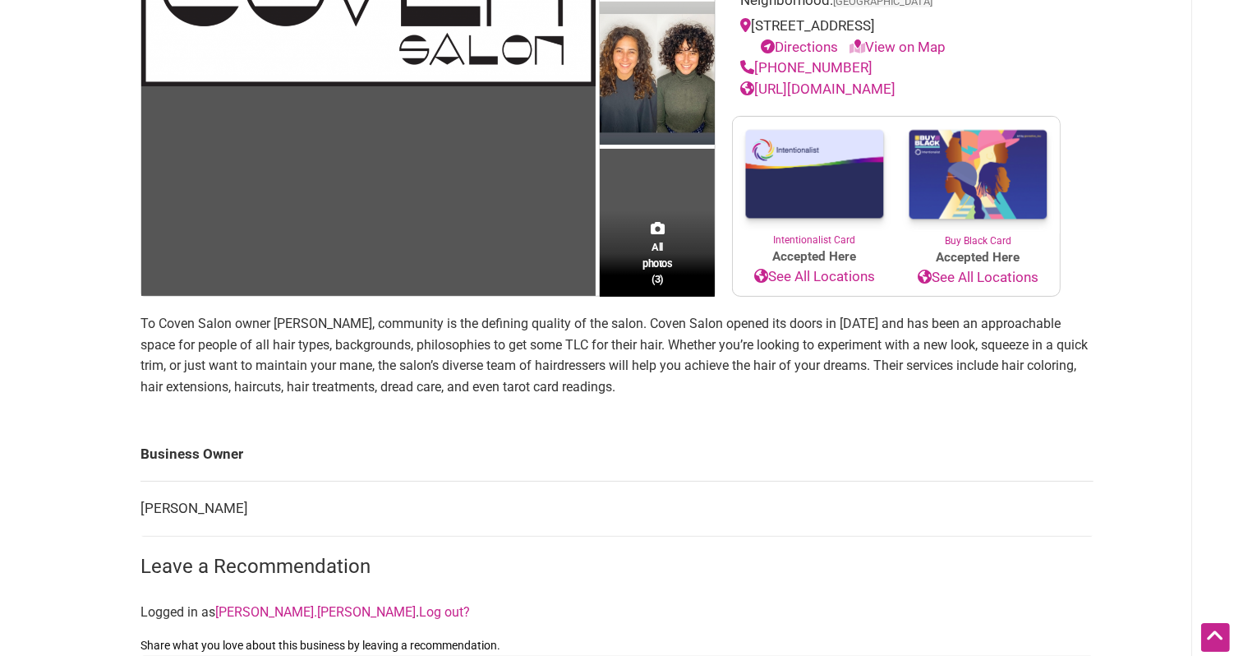
click at [594, 333] on p "To Coven Salon owner [PERSON_NAME], community is the defining quality of the sa…" at bounding box center [616, 355] width 953 height 84
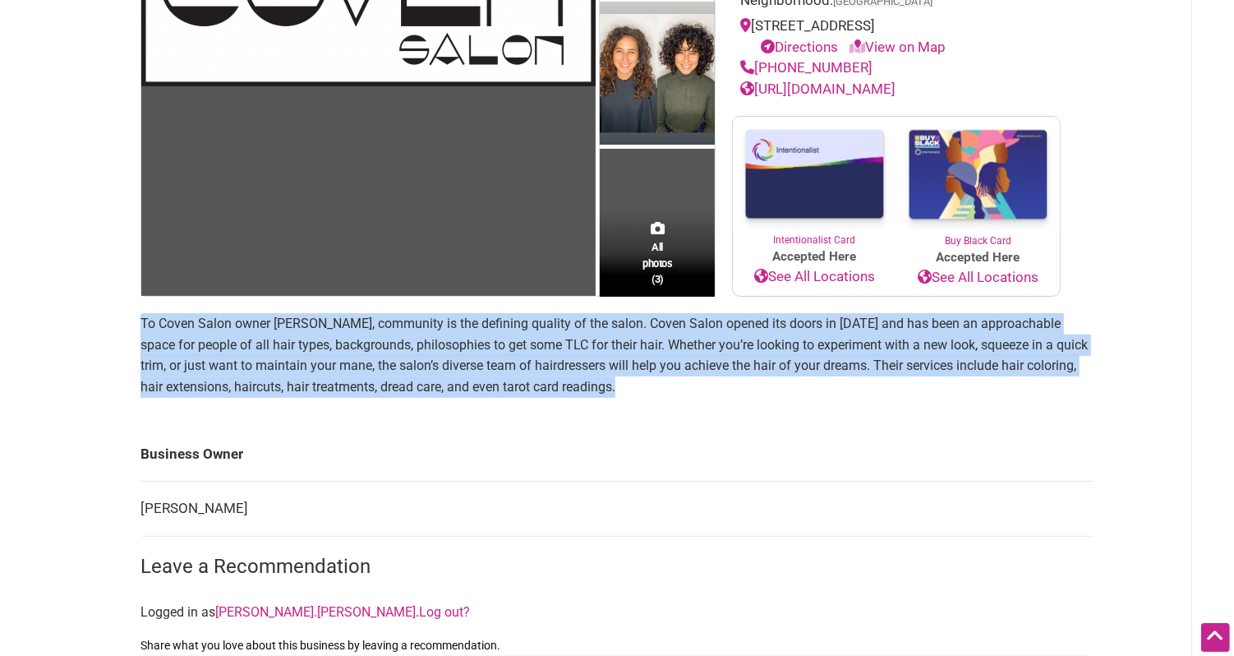
click at [594, 333] on p "To Coven Salon owner [PERSON_NAME], community is the defining quality of the sa…" at bounding box center [616, 355] width 953 height 84
copy section "To Coven Salon owner [PERSON_NAME], community is the defining quality of the sa…"
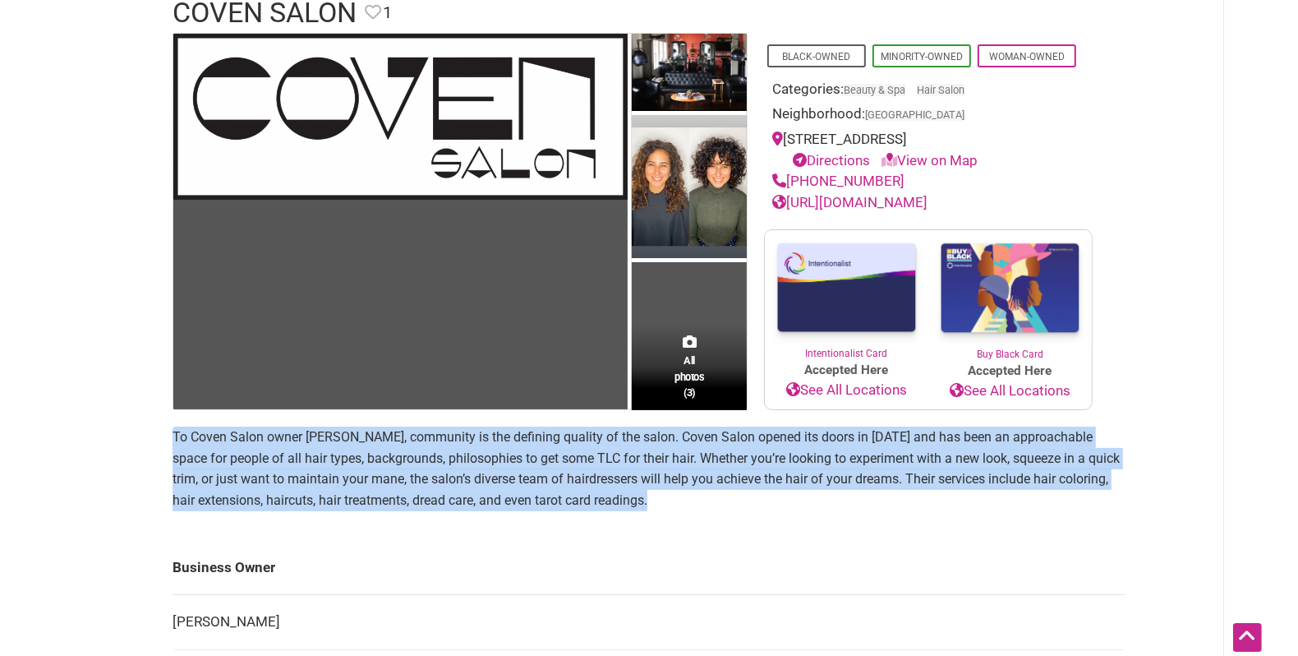
scroll to position [140, 0]
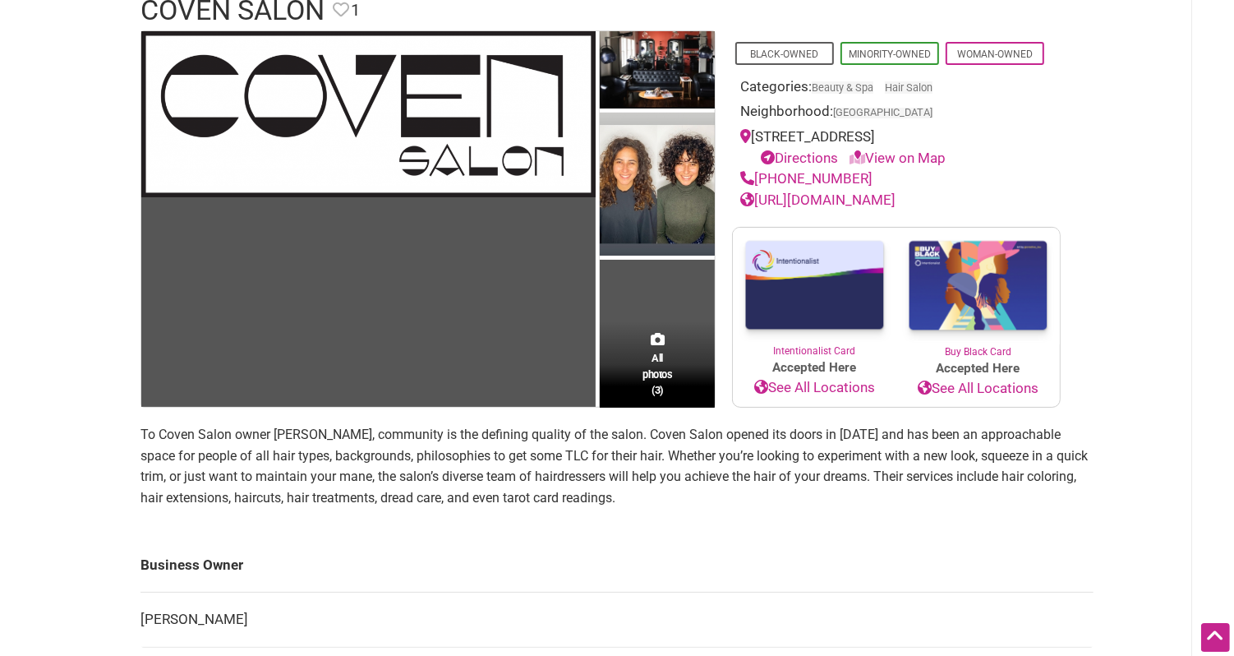
click at [629, 462] on p "To Coven Salon owner [PERSON_NAME], community is the defining quality of the sa…" at bounding box center [616, 466] width 953 height 84
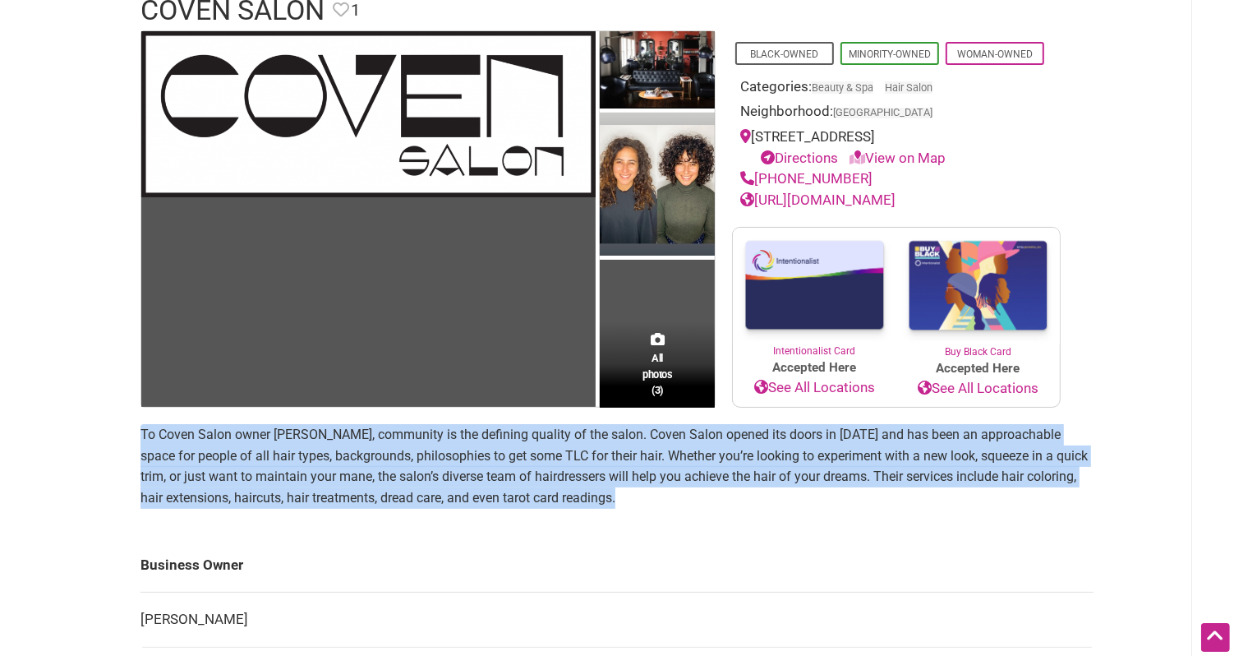
click at [629, 462] on p "To Coven Salon owner [PERSON_NAME], community is the defining quality of the sa…" at bounding box center [616, 466] width 953 height 84
copy section "To Coven Salon owner [PERSON_NAME], community is the defining quality of the sa…"
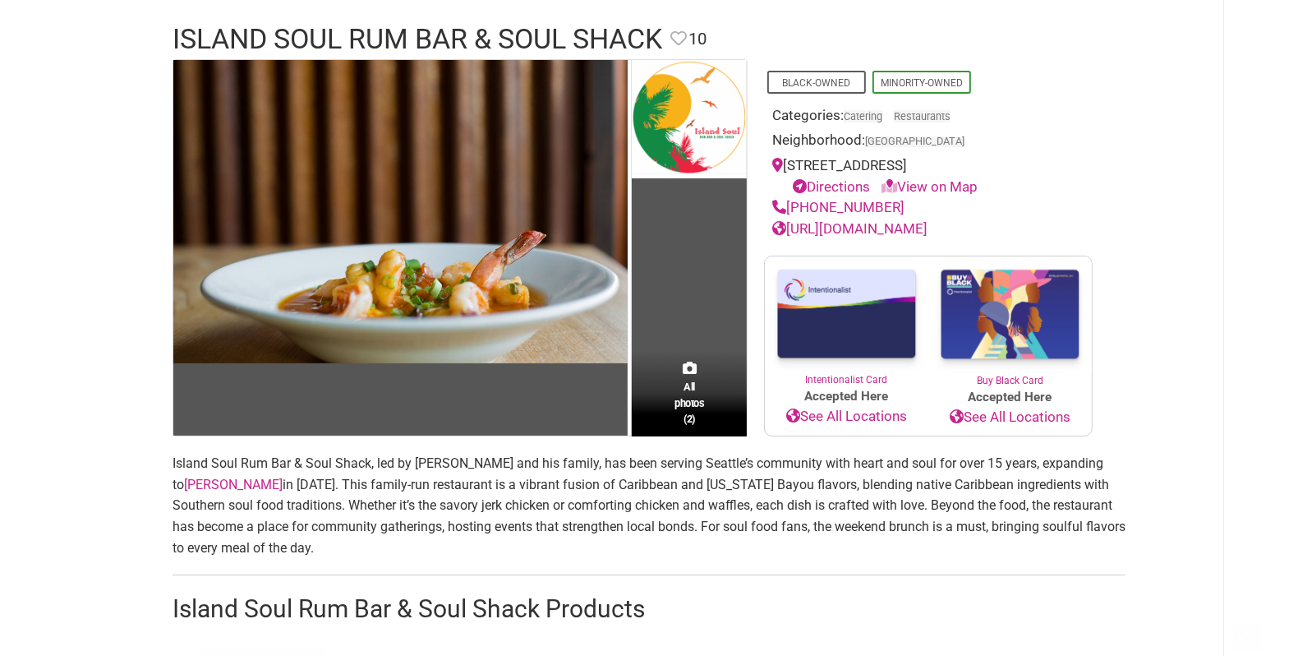
scroll to position [214, 0]
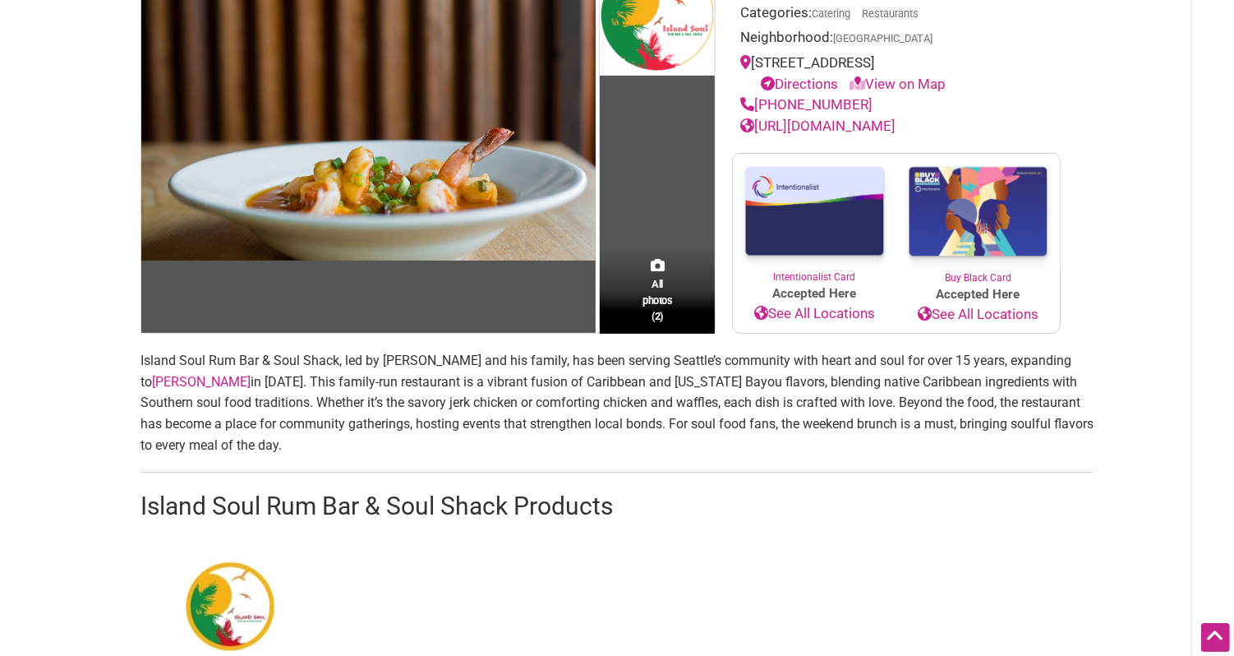
click at [572, 375] on p "Island Soul Rum Bar & Soul Shack, led by Theo Martin and his family, has been s…" at bounding box center [616, 402] width 953 height 105
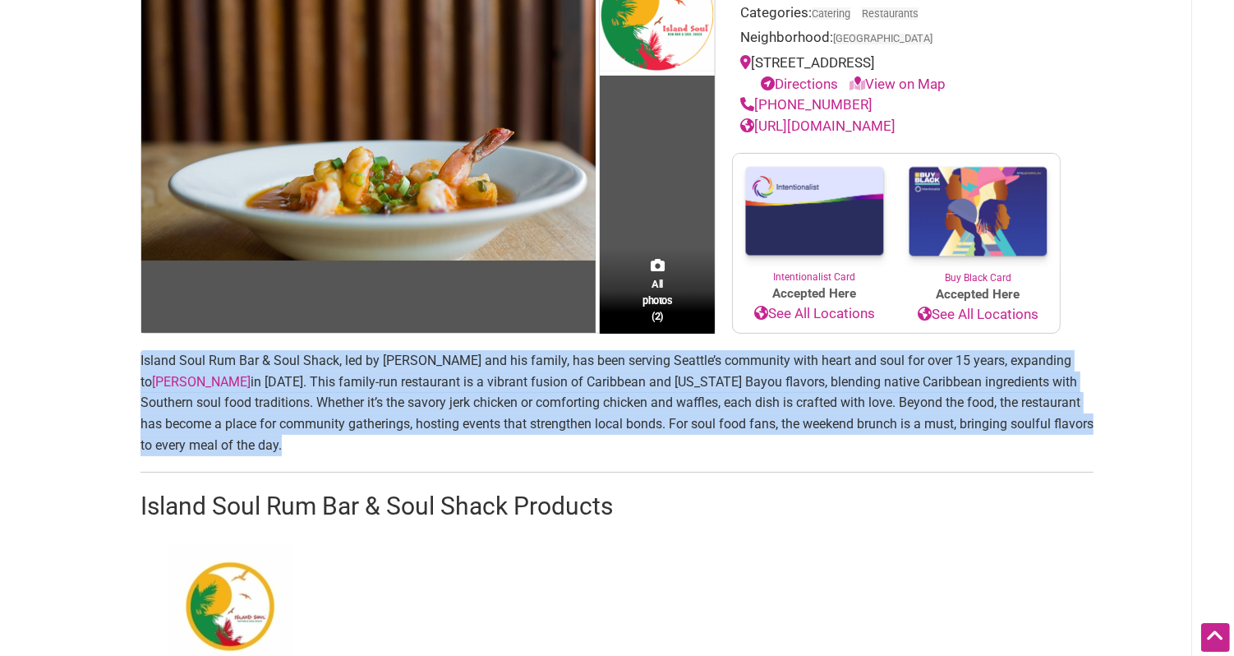
click at [572, 375] on p "Island Soul Rum Bar & Soul Shack, led by Theo Martin and his family, has been s…" at bounding box center [616, 402] width 953 height 105
copy p "Island Soul Rum Bar & Soul Shack, led by Theo Martin and his family, has been s…"
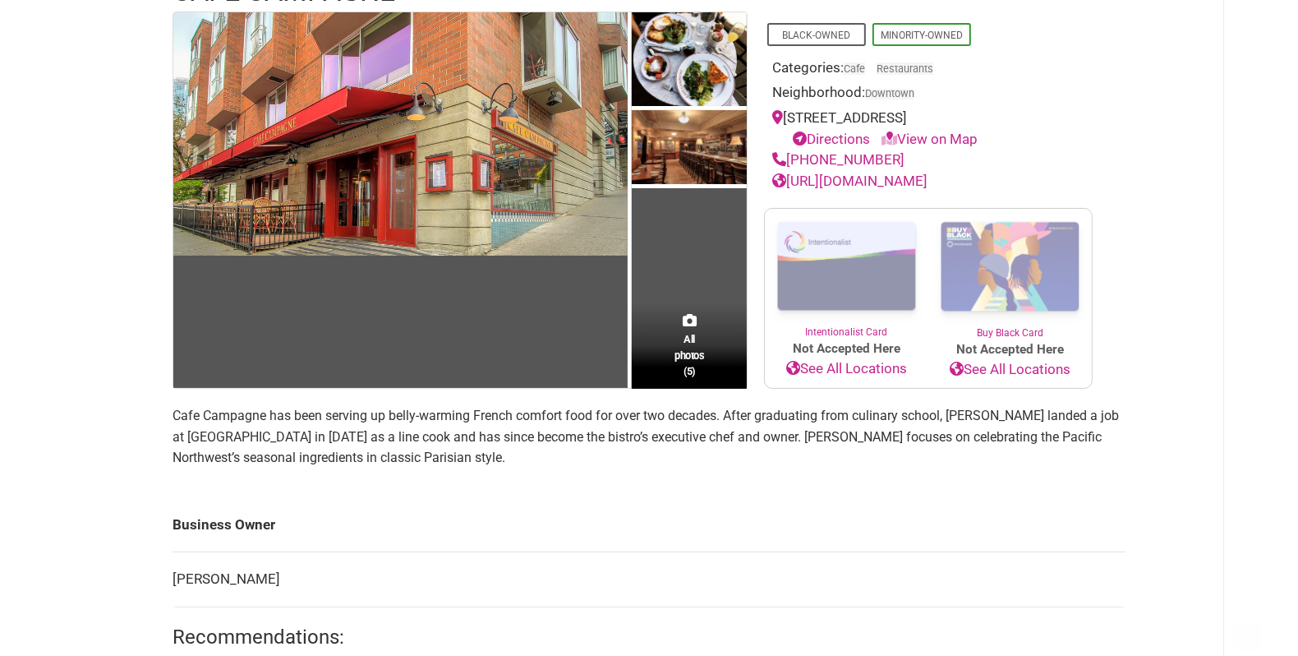
scroll to position [174, 0]
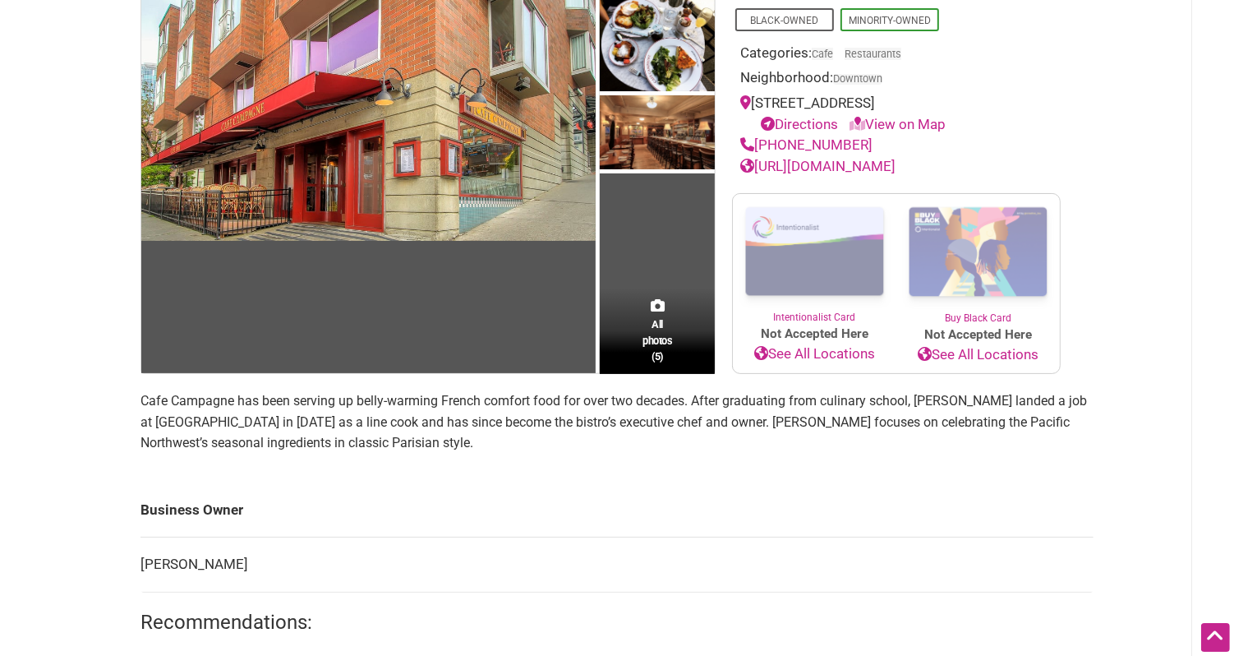
click at [512, 403] on p "Cafe Campagne has been serving up belly-warming French comfort food for over tw…" at bounding box center [616, 421] width 953 height 63
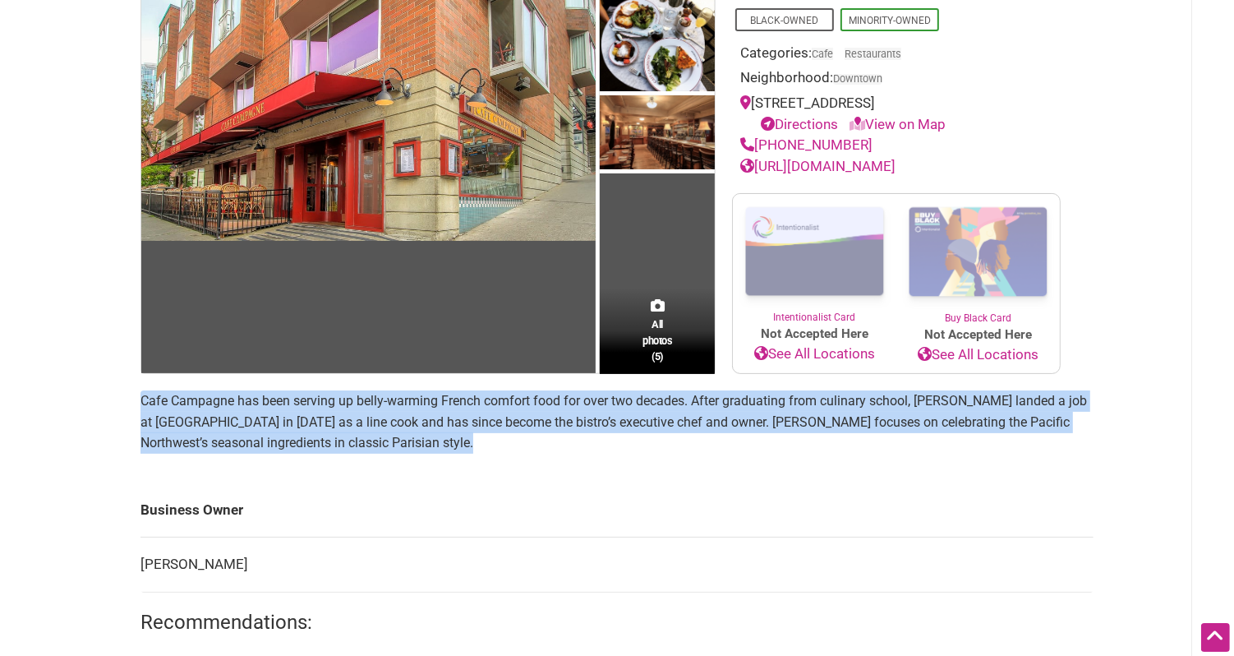
click at [512, 403] on p "Cafe Campagne has been serving up belly-warming French comfort food for over tw…" at bounding box center [616, 421] width 953 height 63
copy section "Cafe Campagne has been serving up belly-warming French comfort food for over tw…"
